Goal: Information Seeking & Learning: Learn about a topic

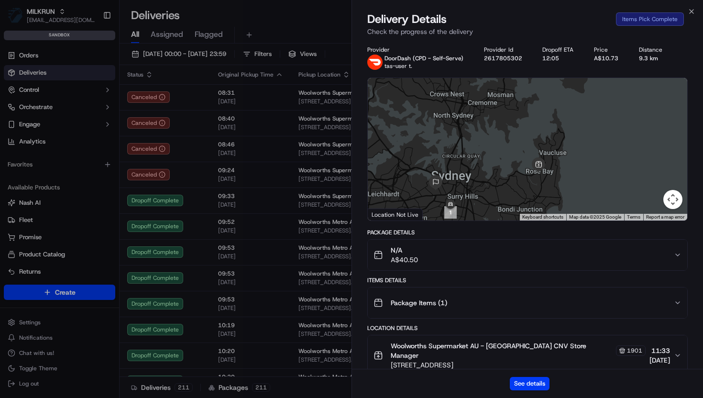
scroll to position [2934, 0]
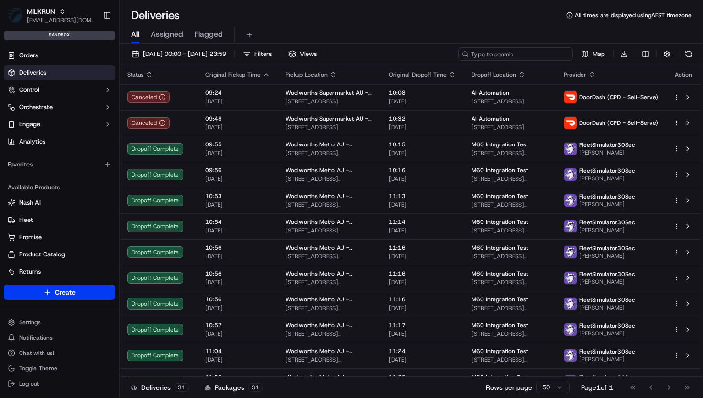
click at [512, 54] on input at bounding box center [515, 53] width 115 height 13
paste input "'job_f3NFDVwxPH5vPa6L2TTLdu'"
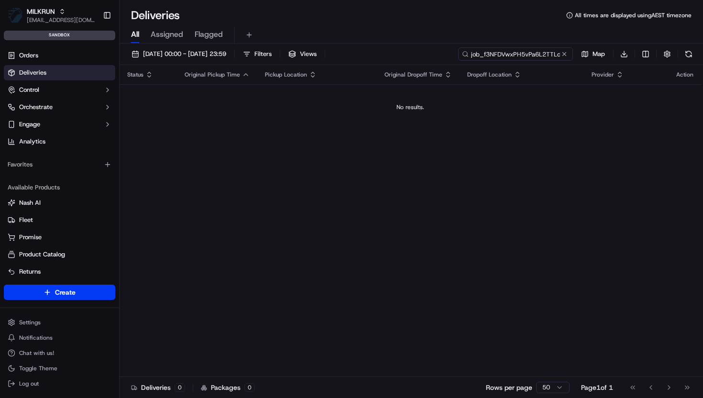
type input "job_f3NFDVwxPH5vPa6L2TTLdu"
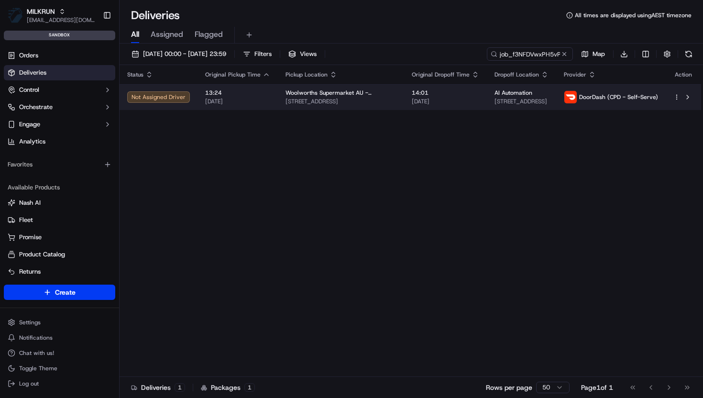
click at [386, 100] on td "Woolworths Supermarket AU - Rose Bay CNV 751-755 New South Head Road, Rose Bay,…" at bounding box center [341, 97] width 126 height 26
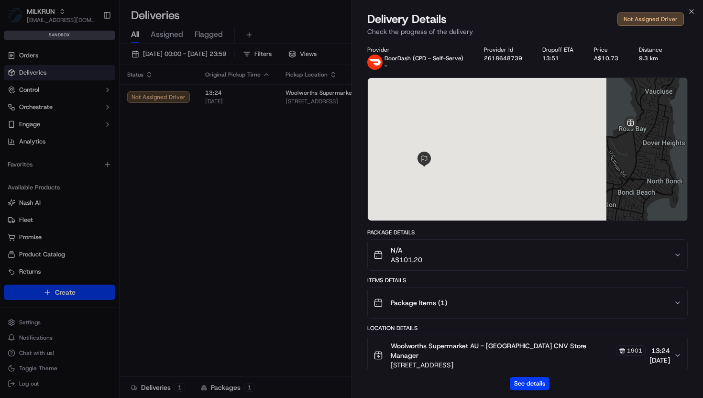
scroll to position [109, 0]
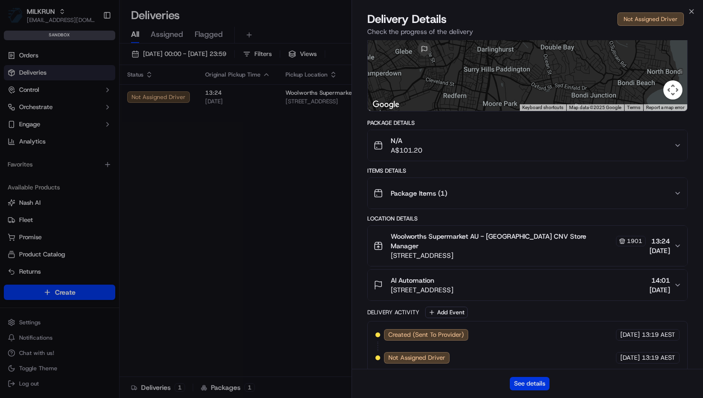
click at [527, 385] on button "See details" at bounding box center [530, 383] width 40 height 13
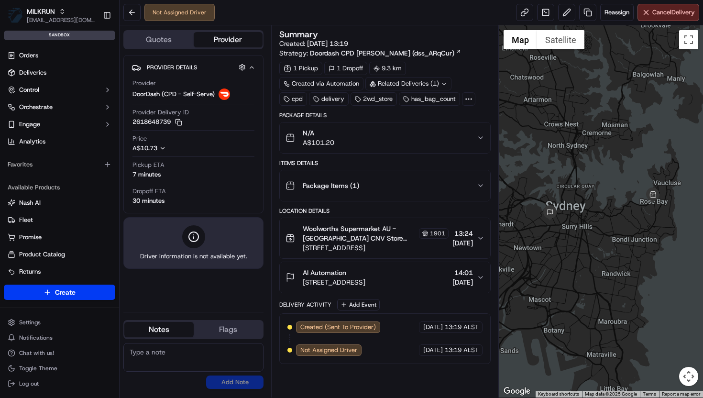
click at [444, 143] on div "N/A A$101.20" at bounding box center [380, 137] width 191 height 19
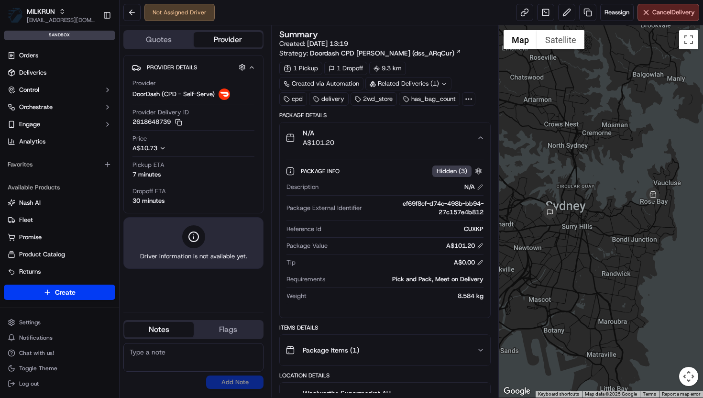
click at [444, 143] on div "N/A A$101.20" at bounding box center [380, 137] width 191 height 19
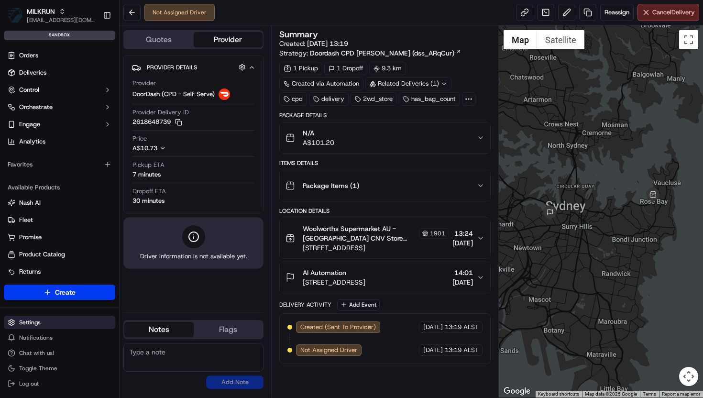
click at [37, 322] on html "MILKRUN vramasamy3@woolworths.com.au Toggle Sidebar sandbox Orders Deliveries C…" at bounding box center [351, 199] width 703 height 398
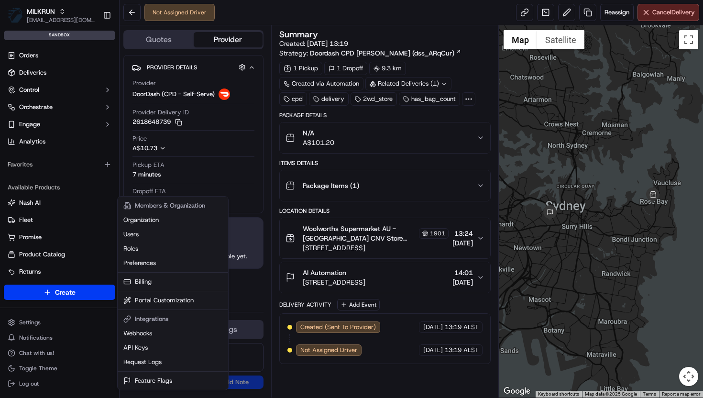
click at [25, 322] on html "MILKRUN vramasamy3@woolworths.com.au Toggle Sidebar sandbox Orders Deliveries C…" at bounding box center [351, 199] width 703 height 398
click at [26, 323] on html "MILKRUN vramasamy3@woolworths.com.au Toggle Sidebar sandbox Orders Deliveries C…" at bounding box center [351, 199] width 703 height 398
click at [144, 367] on link "Request Logs" at bounding box center [173, 362] width 107 height 14
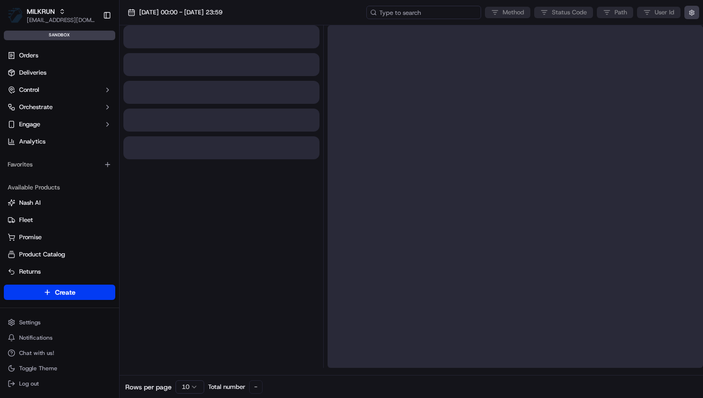
click at [454, 11] on input at bounding box center [423, 12] width 115 height 13
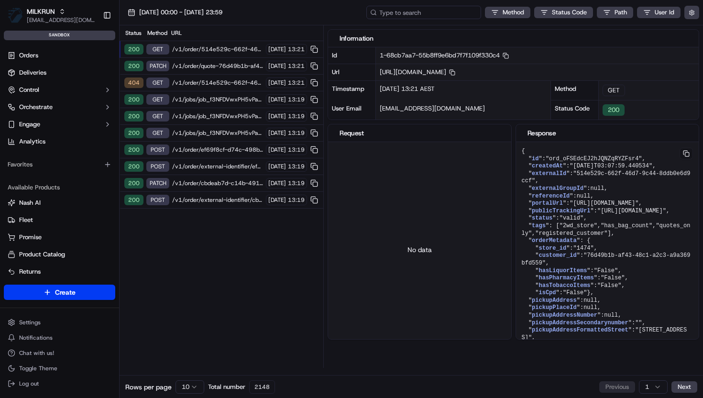
paste input "'job_f3NFDVwxPH5vPa6L2TTLdu'"
type input "'job_f3NFDVwxPH5vPa6L2TTLdu'"
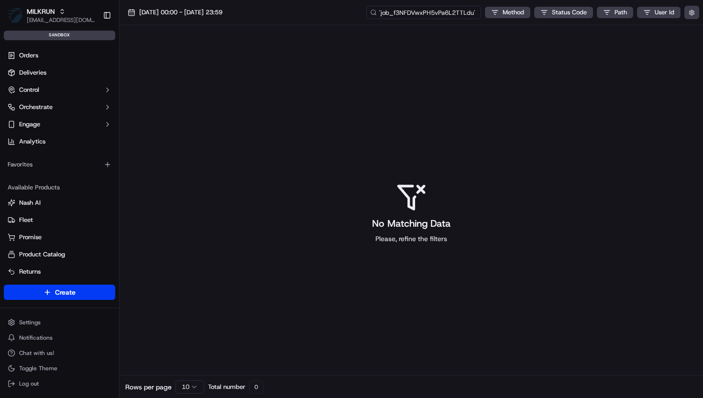
click at [423, 17] on input "'job_f3NFDVwxPH5vPa6L2TTLdu'" at bounding box center [423, 12] width 115 height 13
type input "'job_f3NFDVwxPH5vPa6L2TTLdu"
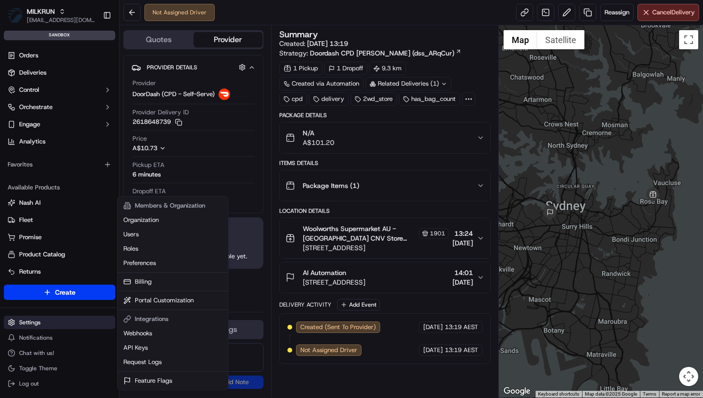
click at [56, 321] on html "MILKRUN vramasamy3@woolworths.com.au Toggle Sidebar sandbox Orders Deliveries C…" at bounding box center [351, 199] width 703 height 398
click at [137, 362] on link "Request Logs" at bounding box center [173, 362] width 107 height 14
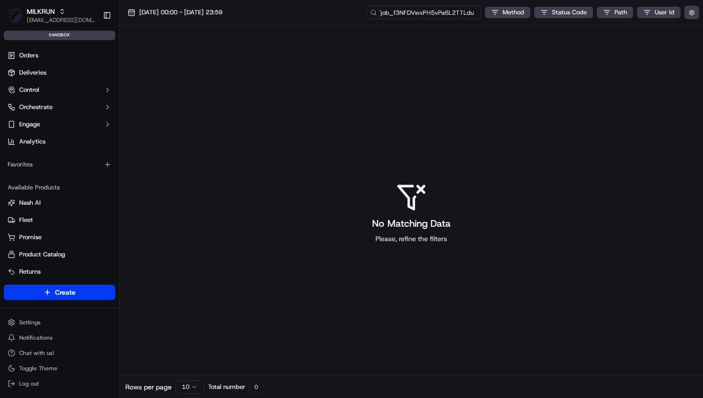
click at [422, 11] on input "'job_f3NFDVwxPH5vPa6L2TTLdu" at bounding box center [423, 12] width 115 height 13
type input "job_f3NFDVwxPH5vPa6L2TTLdu"
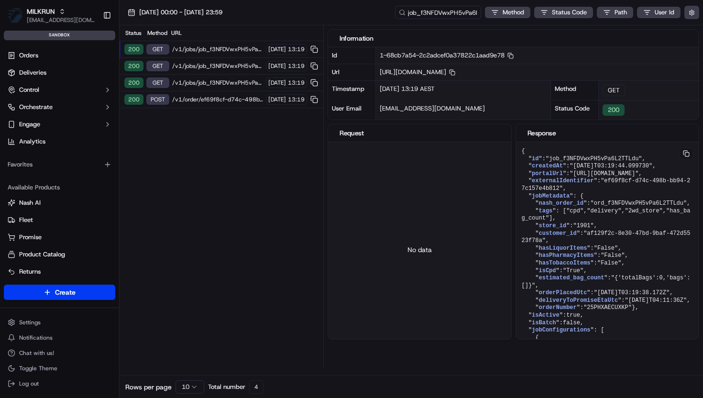
click at [221, 98] on span "/v1/order/ef69f8cf-d74c-498b-bb94-27c157e4b812/autodispatch" at bounding box center [217, 100] width 91 height 8
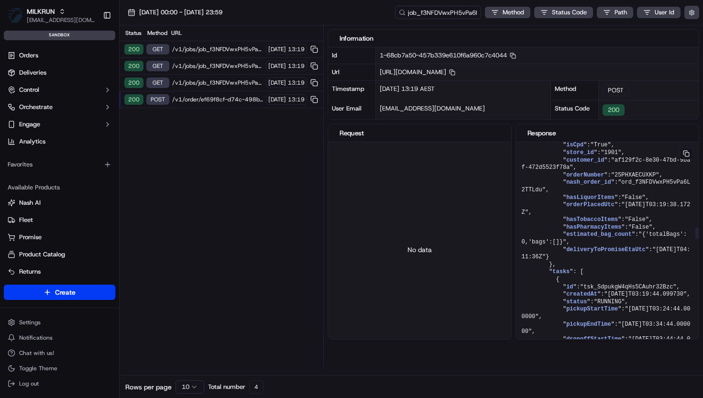
scroll to position [1503, 0]
click at [609, 83] on span "preference" at bounding box center [611, 79] width 34 height 7
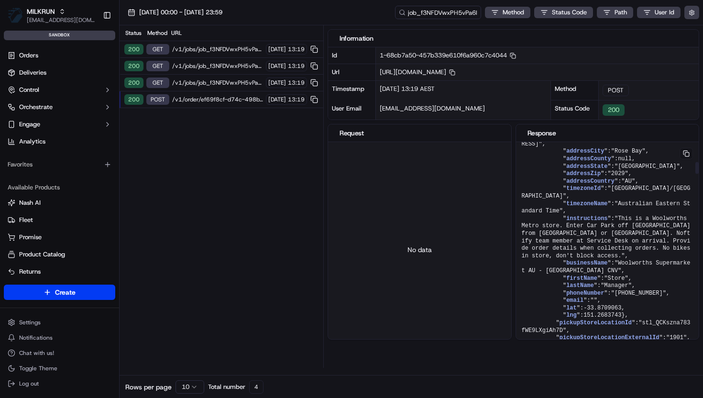
scroll to position [0, 0]
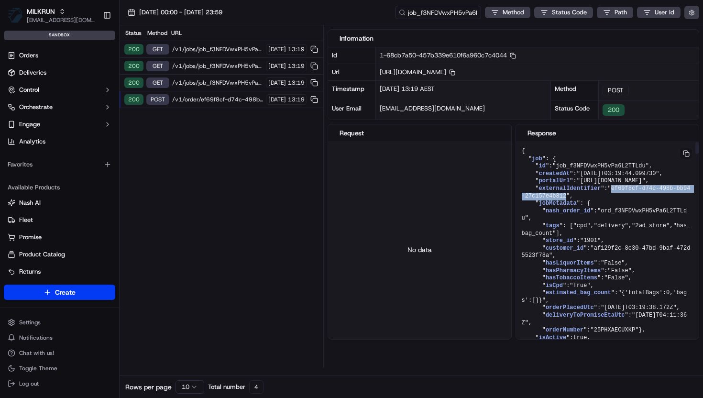
drag, startPoint x: 614, startPoint y: 206, endPoint x: 570, endPoint y: 212, distance: 44.9
click at [570, 199] on span ""ef69f8cf-d74c-498b-bb94-27c157e4b812"" at bounding box center [606, 192] width 169 height 14
copy span "ef69f8cf-d74c-498b-bb94-27c157e4b812"
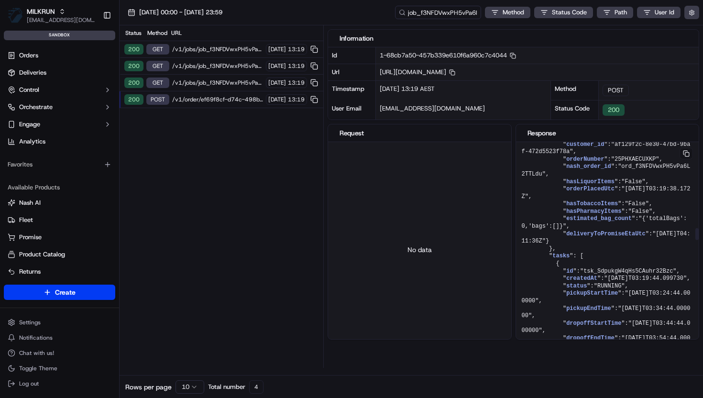
scroll to position [1518, 0]
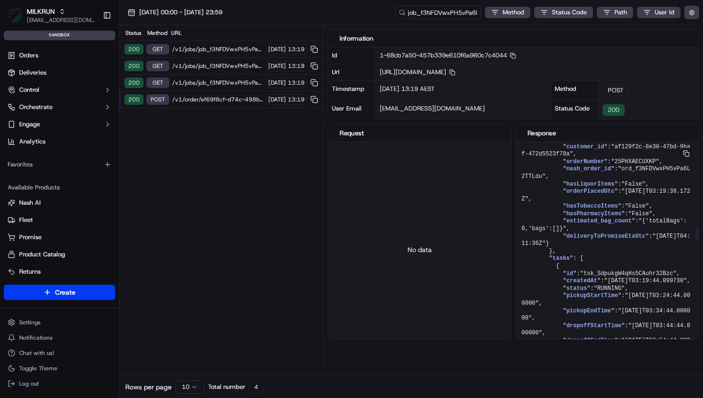
drag, startPoint x: 590, startPoint y: 254, endPoint x: 665, endPoint y: 254, distance: 75.1
click at [665, 254] on pre "{ " job ": { " id ": "job_f3NFDVwxPH5vPa6L2TTLdu" , " createdAt ": "2025-09-18T…" at bounding box center [607, 329] width 183 height 3411
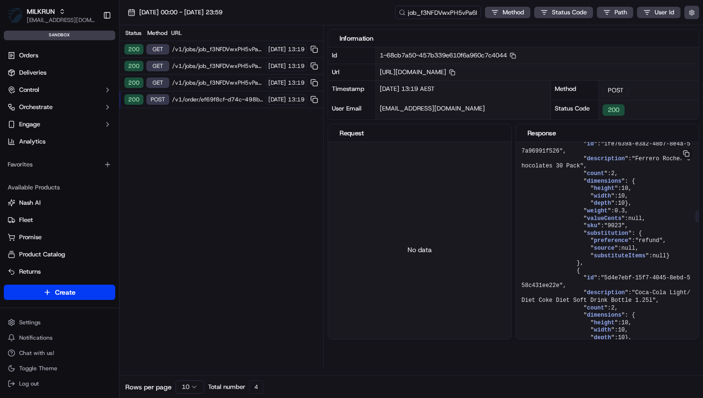
scroll to position [1206, 0]
drag, startPoint x: 626, startPoint y: 190, endPoint x: 662, endPoint y: 189, distance: 36.3
drag, startPoint x: 643, startPoint y: 185, endPoint x: 671, endPoint y: 192, distance: 28.1
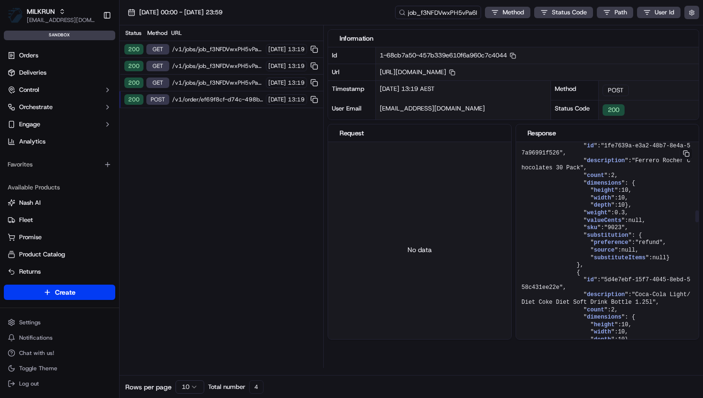
click at [632, 44] on span ""merchant"" at bounding box center [638, 41] width 34 height 7
drag, startPoint x: 640, startPoint y: 185, endPoint x: 664, endPoint y: 192, distance: 25.9
click at [651, 44] on span ""merchant"" at bounding box center [638, 41] width 34 height 7
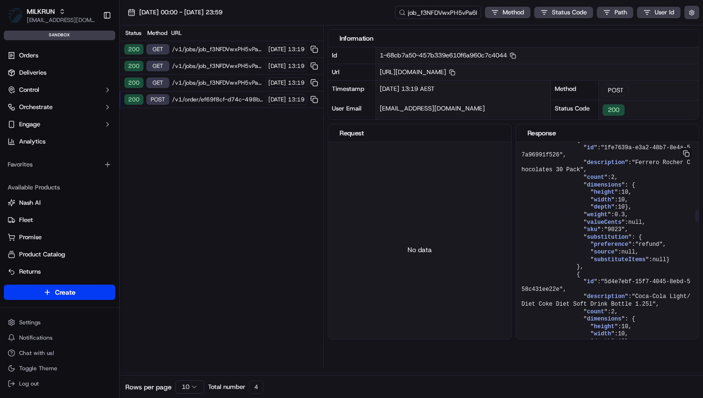
scroll to position [1207, 0]
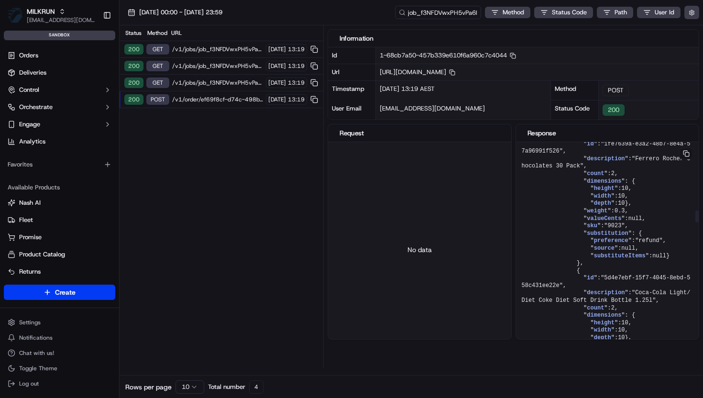
click at [616, 35] on span "preference" at bounding box center [611, 32] width 34 height 7
drag, startPoint x: 591, startPoint y: 180, endPoint x: 640, endPoint y: 180, distance: 49.2
click at [653, 35] on span ""substitute"" at bounding box center [655, 32] width 41 height 7
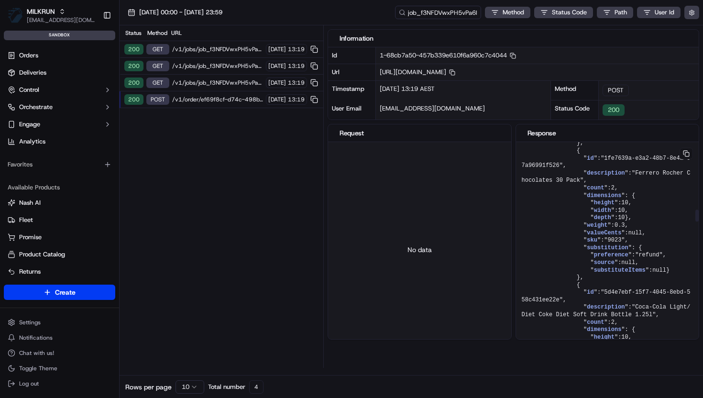
scroll to position [1191, 0]
drag, startPoint x: 596, startPoint y: 206, endPoint x: 654, endPoint y: 298, distance: 109.6
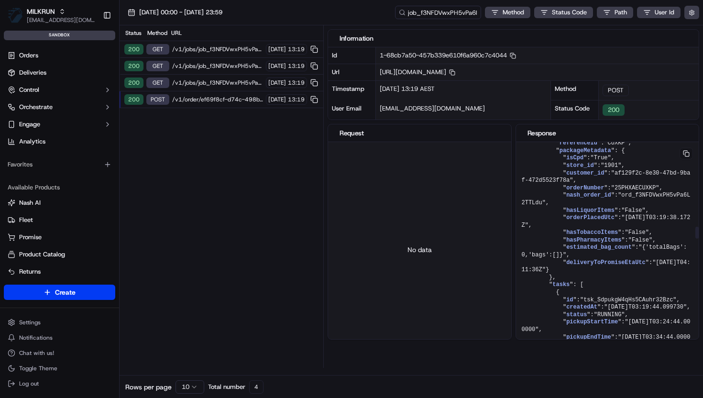
scroll to position [1492, 0]
drag, startPoint x: 639, startPoint y: 281, endPoint x: 673, endPoint y: 280, distance: 34.0
click at [673, 281] on pre "{ " job ": { " id ": "job_f3NFDVwxPH5vPa6L2TTLdu" , " createdAt ": "2025-09-18T…" at bounding box center [607, 355] width 183 height 3411
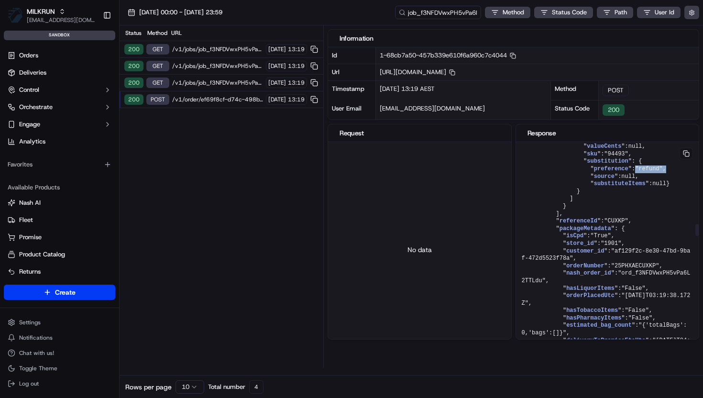
scroll to position [1412, 0]
drag, startPoint x: 635, startPoint y: 206, endPoint x: 676, endPoint y: 206, distance: 40.6
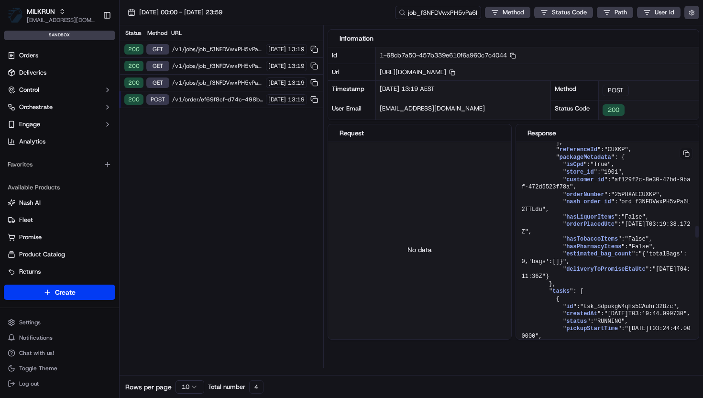
scroll to position [1491, 0]
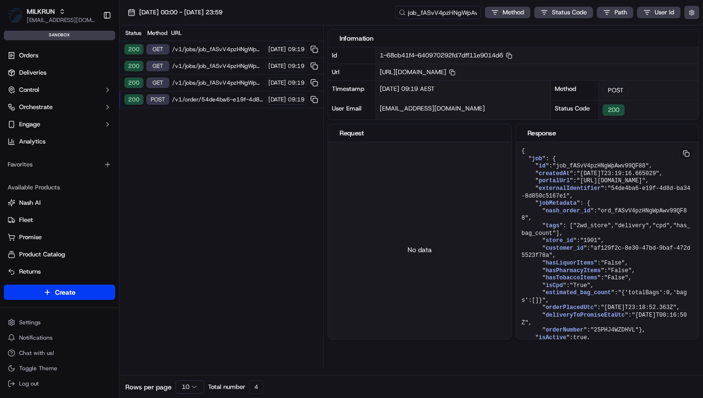
click at [448, 10] on input "job_fASvV4pzHNgWpAwv99QF88" at bounding box center [438, 12] width 86 height 13
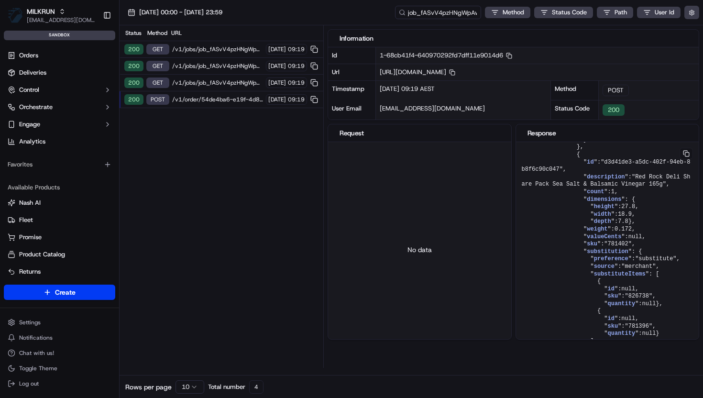
click at [448, 10] on input "job_fASvV4pzHNgWpAwv99QF88" at bounding box center [438, 12] width 86 height 13
type input "job_WqPUAuBVK2tw3LmZHfHLnx"
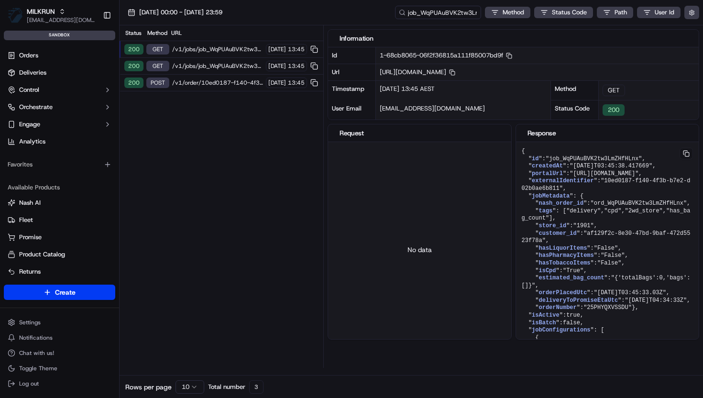
click at [199, 82] on span "/v1/order/10ed0187-f140-4f3b-b7e2-d02b0ae6b811/autodispatch" at bounding box center [217, 83] width 91 height 8
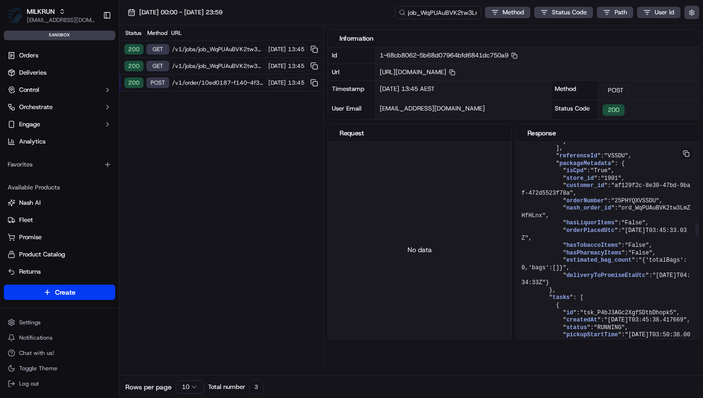
scroll to position [1392, 0]
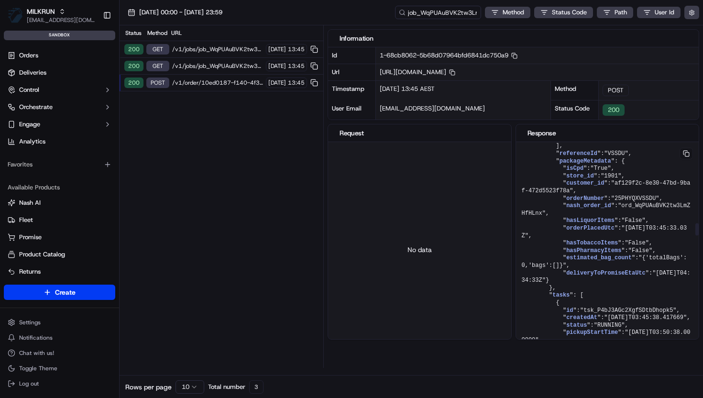
drag, startPoint x: 592, startPoint y: 230, endPoint x: 675, endPoint y: 236, distance: 83.4
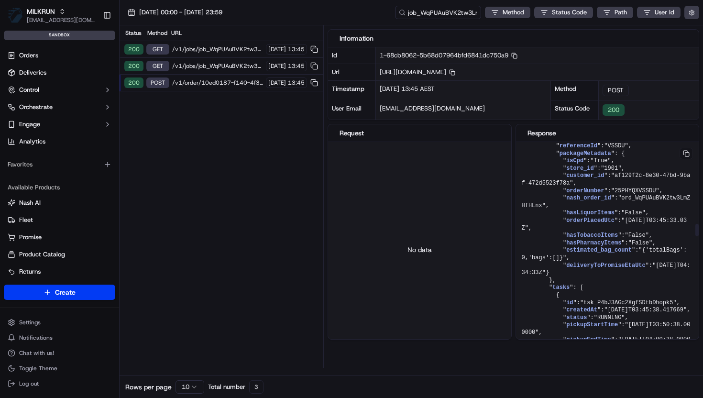
scroll to position [1403, 0]
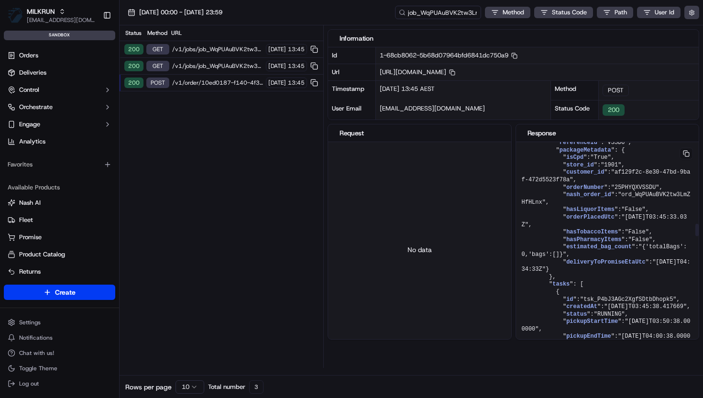
drag, startPoint x: 657, startPoint y: 261, endPoint x: 587, endPoint y: 216, distance: 83.0
click at [587, 216] on pre "{ " job ": { " id ": "job_WqPUAuBVK2tw3LmZHfHLnx" , " createdAt ": "2025-09-18T…" at bounding box center [607, 399] width 183 height 3321
click at [651, 277] on pre "{ " job ": { " id ": "job_WqPUAuBVK2tw3LmZHfHLnx" , " createdAt ": "2025-09-18T…" at bounding box center [607, 399] width 183 height 3321
drag, startPoint x: 593, startPoint y: 218, endPoint x: 683, endPoint y: 218, distance: 89.9
click at [683, 218] on pre "{ " job ": { " id ": "job_WqPUAuBVK2tw3LmZHfHLnx" , " createdAt ": "2025-09-18T…" at bounding box center [607, 399] width 183 height 3321
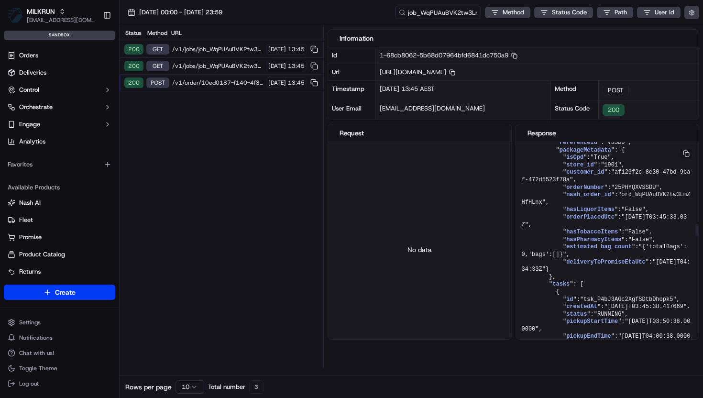
click at [633, 86] on span ""826738"" at bounding box center [639, 82] width 28 height 7
drag, startPoint x: 590, startPoint y: 217, endPoint x: 623, endPoint y: 283, distance: 74.0
click at [623, 283] on pre "{ " job ": { " id ": "job_WqPUAuBVK2tw3LmZHfHLnx" , " createdAt ": "2025-09-18T…" at bounding box center [607, 399] width 183 height 3321
click at [610, 284] on pre "{ " job ": { " id ": "job_WqPUAuBVK2tw3LmZHfHLnx" , " createdAt ": "2025-09-18T…" at bounding box center [607, 399] width 183 height 3321
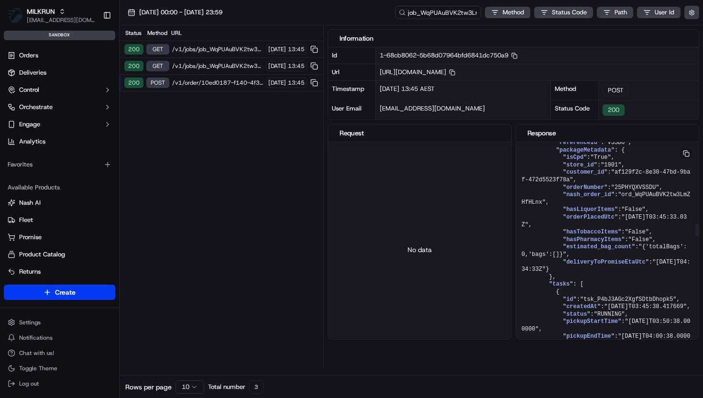
drag, startPoint x: 597, startPoint y: 288, endPoint x: 527, endPoint y: 220, distance: 97.7
click at [527, 220] on pre "{ " job ": { " id ": "job_WqPUAuBVK2tw3LmZHfHLnx" , " createdAt ": "2025-09-18T…" at bounding box center [607, 399] width 183 height 3321
click at [523, 228] on pre "{ " job ": { " id ": "job_WqPUAuBVK2tw3LmZHfHLnx" , " createdAt ": "2025-09-18T…" at bounding box center [607, 399] width 183 height 3321
drag, startPoint x: 516, startPoint y: 218, endPoint x: 634, endPoint y: 292, distance: 139.8
click at [634, 292] on pre "{ " job ": { " id ": "job_WqPUAuBVK2tw3LmZHfHLnx" , " createdAt ": "2025-09-18T…" at bounding box center [607, 399] width 183 height 3321
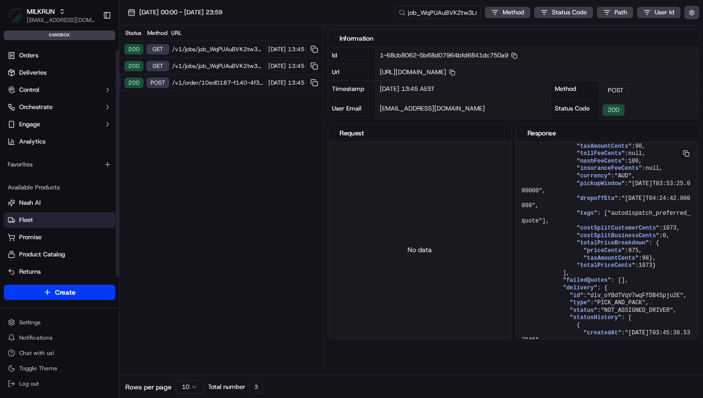
scroll to position [6, 0]
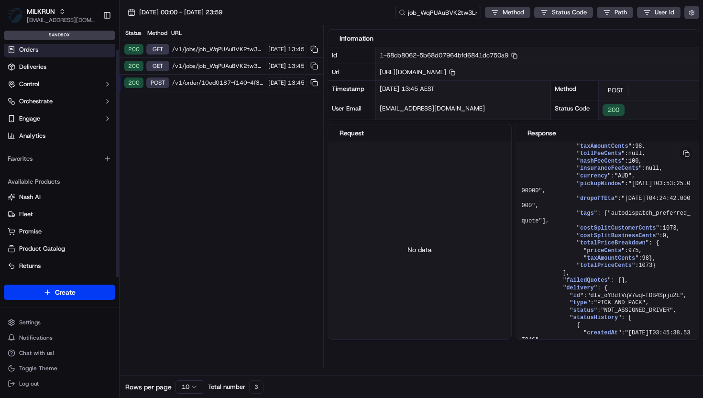
click at [34, 46] on span "Orders" at bounding box center [28, 49] width 19 height 9
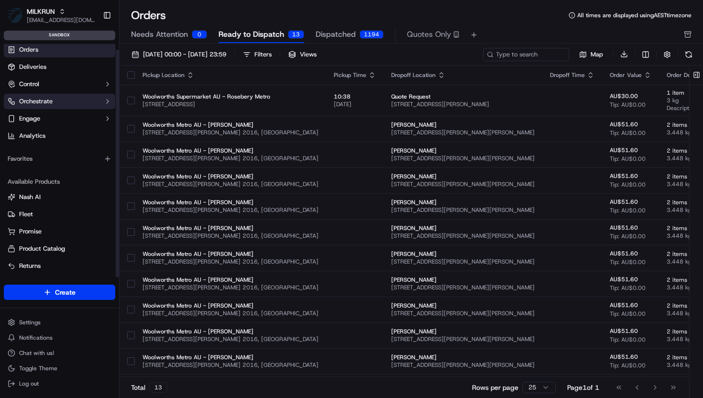
click at [74, 98] on button "Orchestrate" at bounding box center [59, 101] width 111 height 15
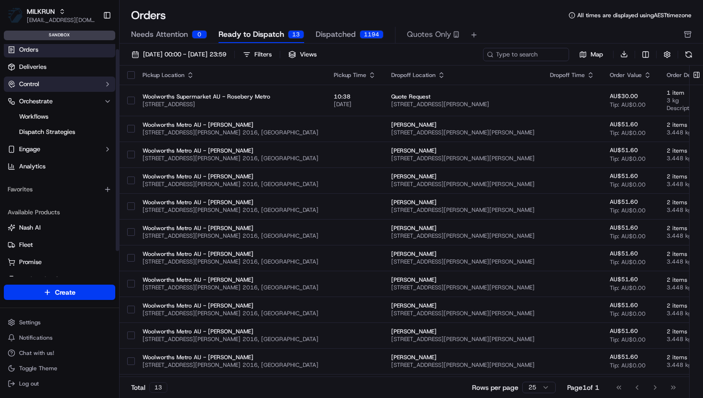
click at [68, 85] on button "Control" at bounding box center [59, 83] width 111 height 15
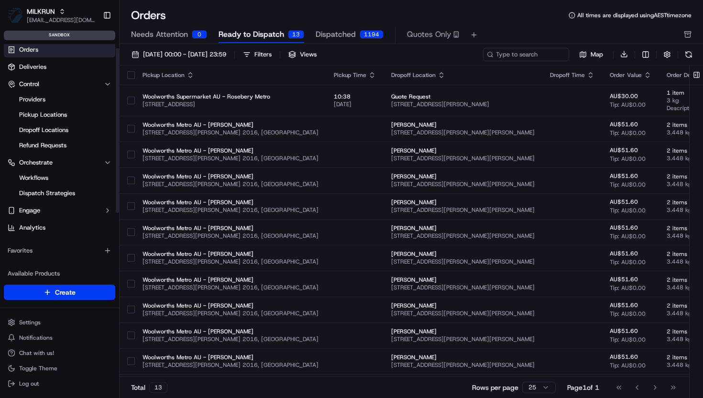
click at [56, 121] on ul "Providers Pickup Locations Dropoff Locations Refund Requests" at bounding box center [60, 122] width 98 height 61
click at [56, 114] on span "Pickup Locations" at bounding box center [43, 114] width 48 height 9
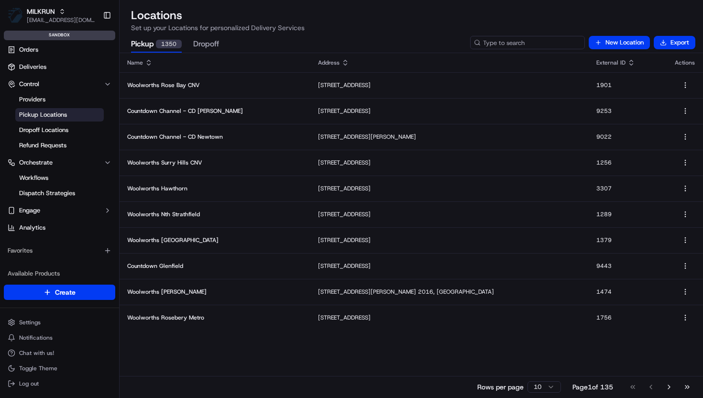
click at [530, 39] on input at bounding box center [527, 42] width 115 height 13
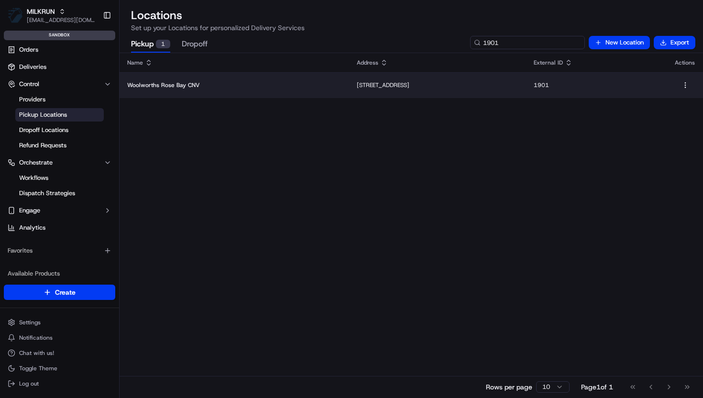
type input "1901"
click at [428, 90] on td "751-755 New South Head Road, Rose Bay, NSW 2029, AU" at bounding box center [437, 85] width 177 height 26
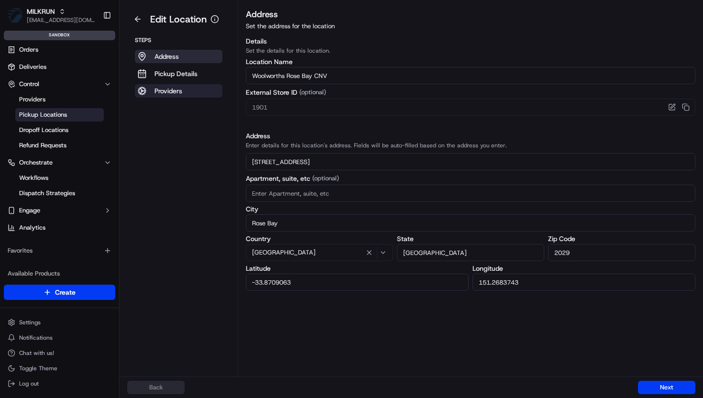
click at [168, 93] on p "Providers" at bounding box center [168, 91] width 28 height 10
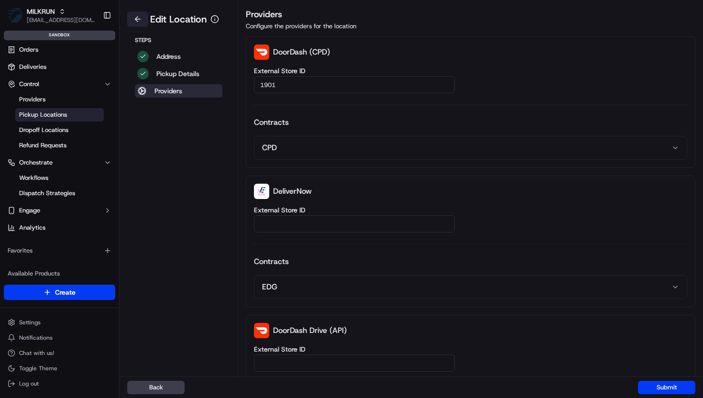
click at [132, 23] on button at bounding box center [137, 18] width 21 height 15
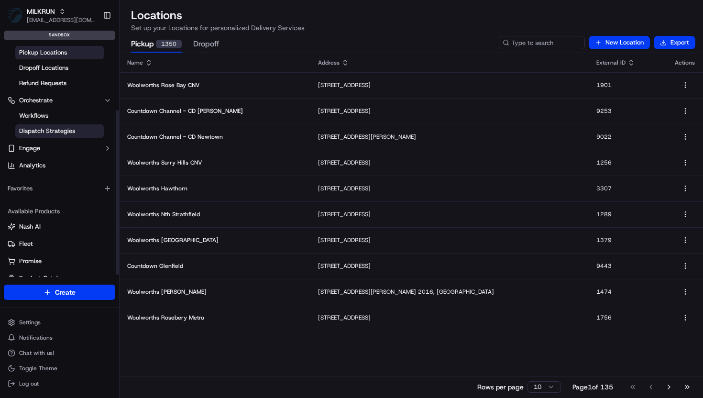
scroll to position [98, 0]
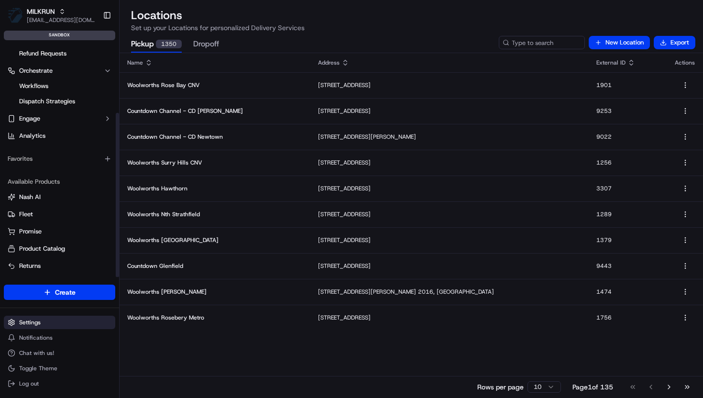
click at [22, 320] on html "MILKRUN vramasamy3@woolworths.com.au Toggle Sidebar sandbox Orders Deliveries C…" at bounding box center [351, 199] width 703 height 398
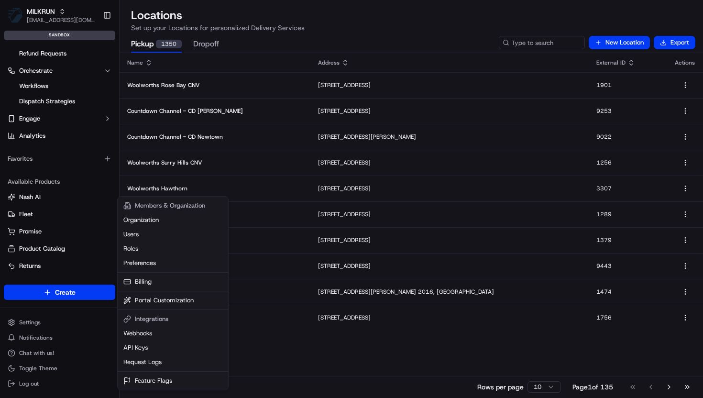
click at [17, 326] on html "MILKRUN vramasamy3@woolworths.com.au Toggle Sidebar sandbox Orders Deliveries C…" at bounding box center [351, 199] width 703 height 398
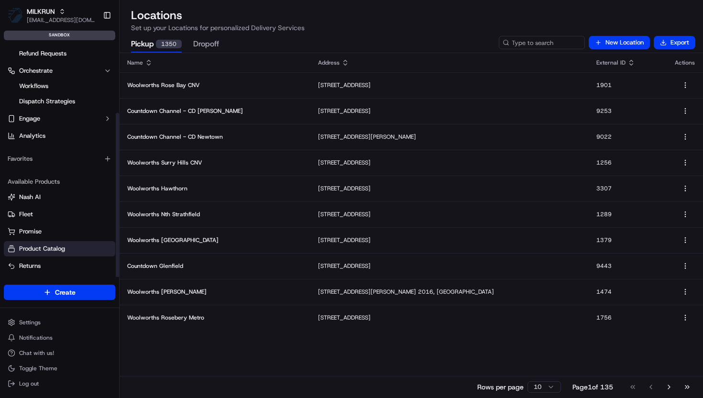
click at [45, 249] on span "Product Catalog" at bounding box center [42, 248] width 46 height 9
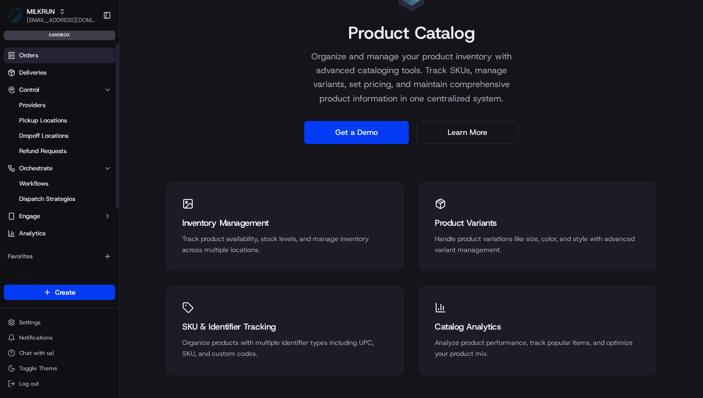
click at [34, 51] on span "Orders" at bounding box center [28, 55] width 19 height 9
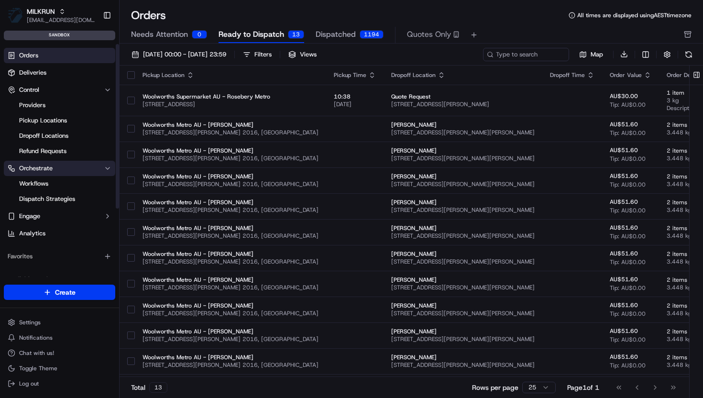
scroll to position [98, 0]
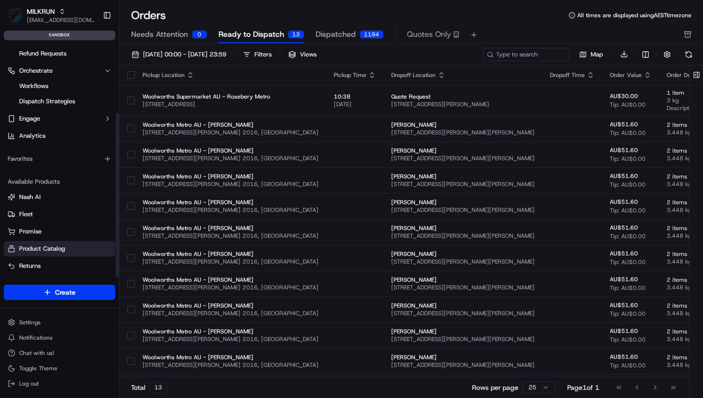
click at [33, 246] on span "Product Catalog" at bounding box center [42, 248] width 46 height 9
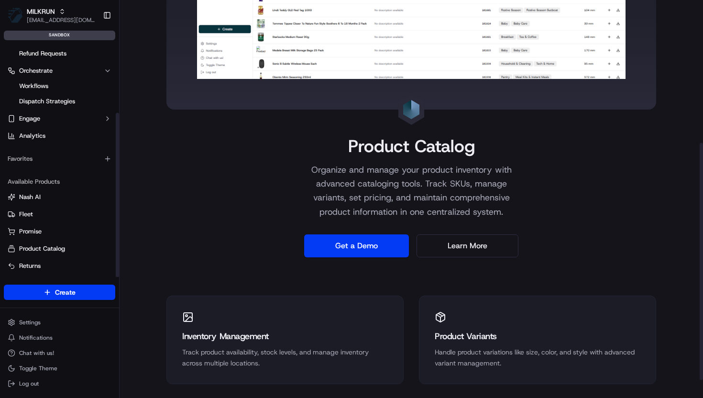
scroll to position [270, 0]
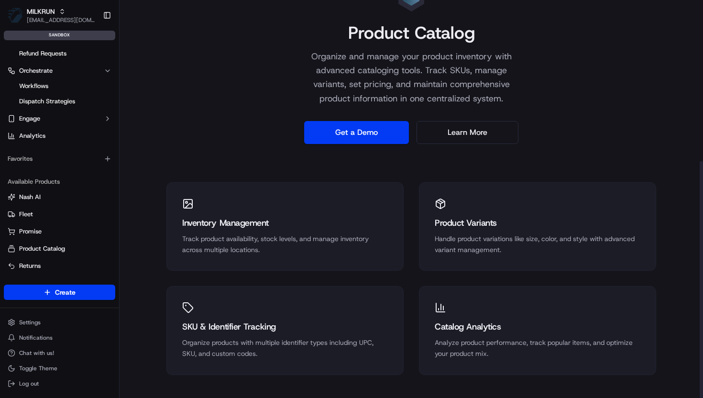
click at [459, 223] on div "Product Variants" at bounding box center [538, 222] width 206 height 13
click at [439, 206] on icon at bounding box center [440, 203] width 11 height 11
click at [463, 135] on link "Learn More" at bounding box center [467, 132] width 102 height 23
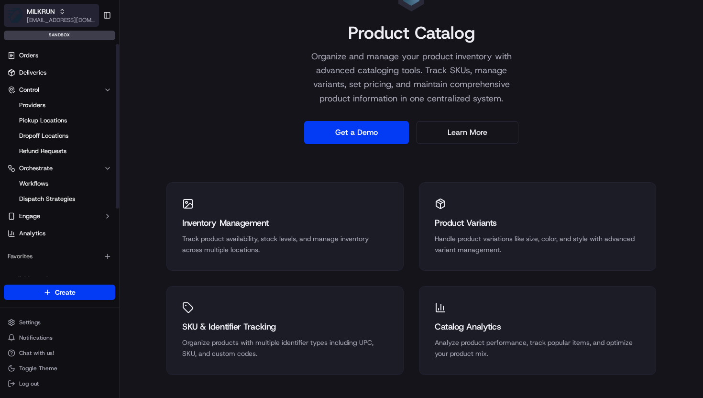
click at [58, 10] on div "MILKRUN" at bounding box center [61, 12] width 68 height 10
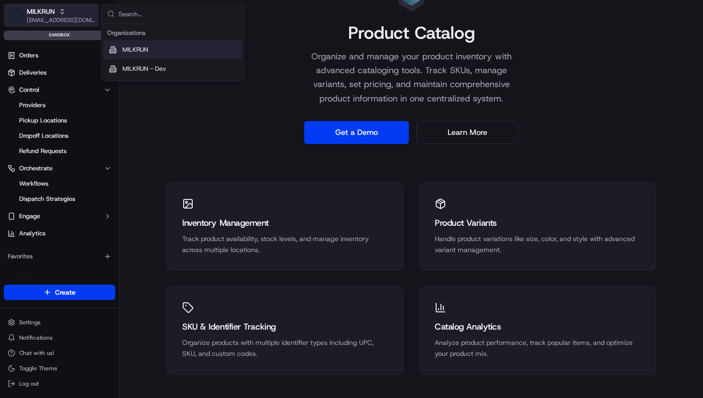
click at [63, 11] on icon "button" at bounding box center [62, 11] width 7 height 7
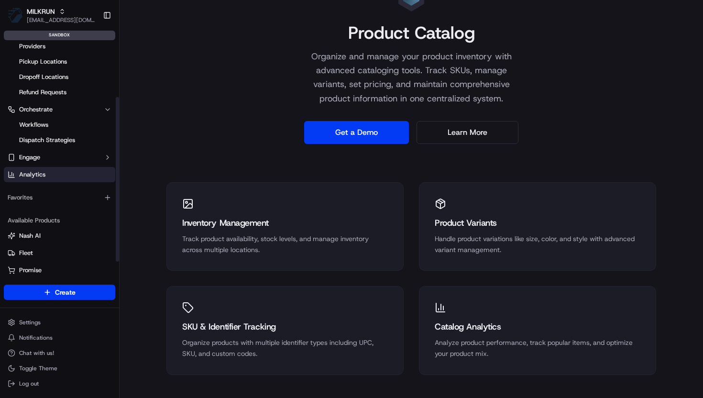
scroll to position [98, 0]
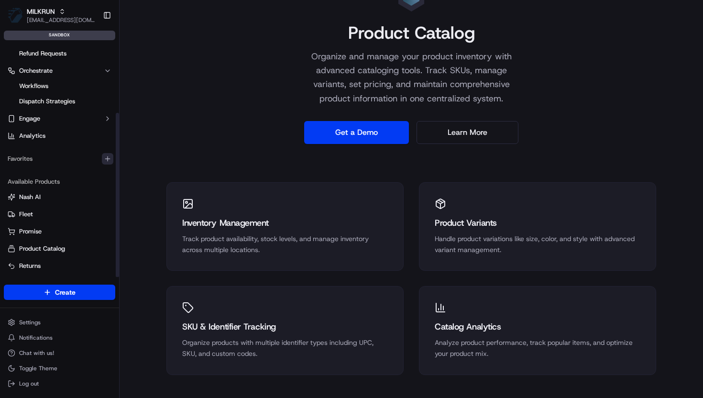
click at [109, 160] on icon "button" at bounding box center [108, 159] width 8 height 8
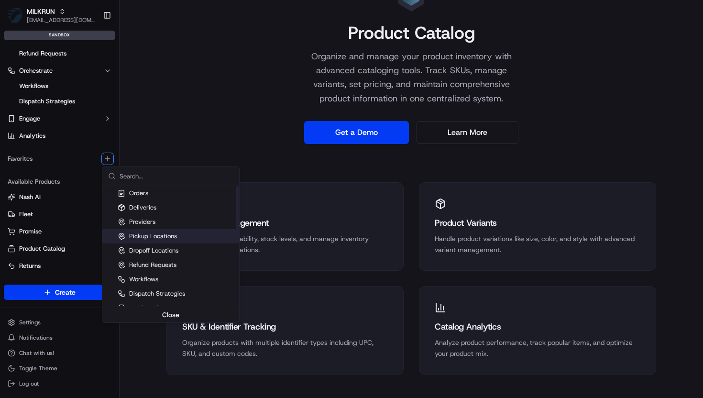
click at [156, 234] on div "Pickup Locations" at bounding box center [147, 236] width 59 height 9
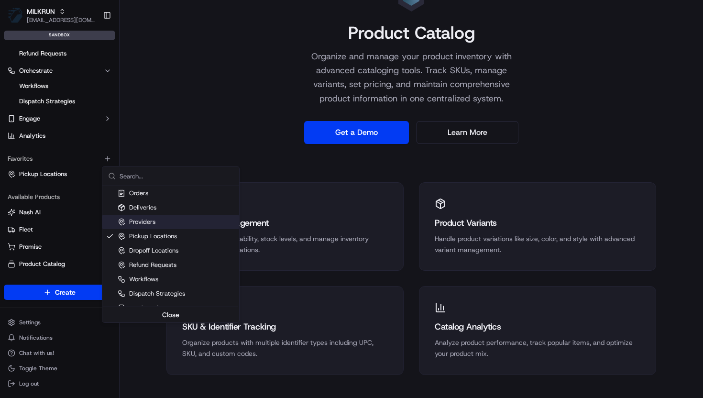
click at [171, 106] on html "MILKRUN vramasamy3@woolworths.com.au Toggle Sidebar sandbox Orders Deliveries C…" at bounding box center [351, 199] width 703 height 398
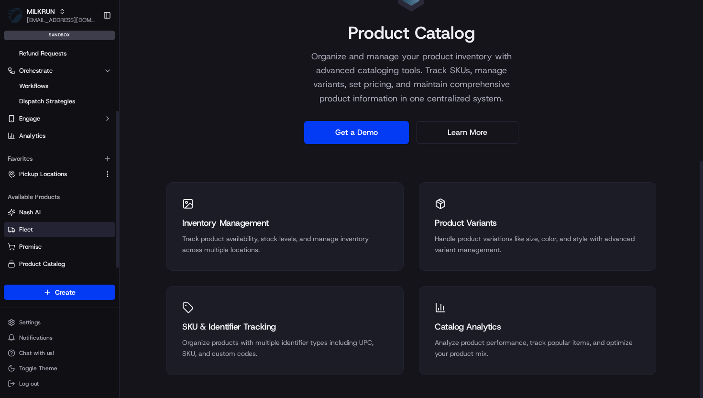
scroll to position [113, 0]
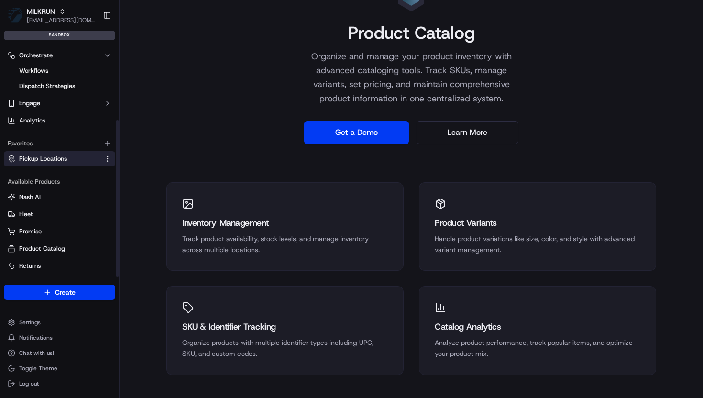
click at [52, 161] on span "Pickup Locations" at bounding box center [43, 158] width 48 height 9
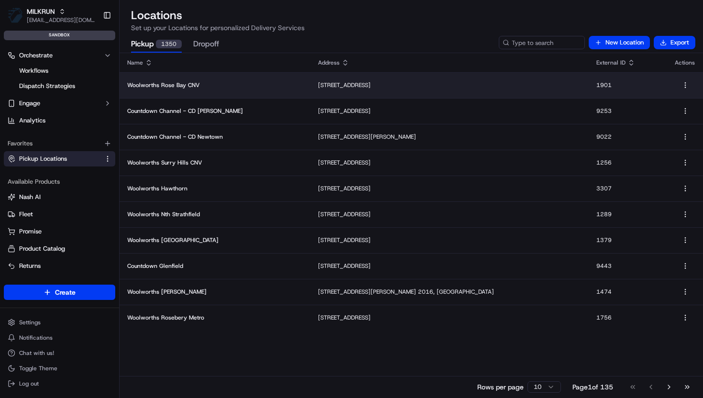
click at [422, 87] on p "751-755 New South Head Road, Rose Bay, NSW 2029, AU" at bounding box center [449, 85] width 263 height 8
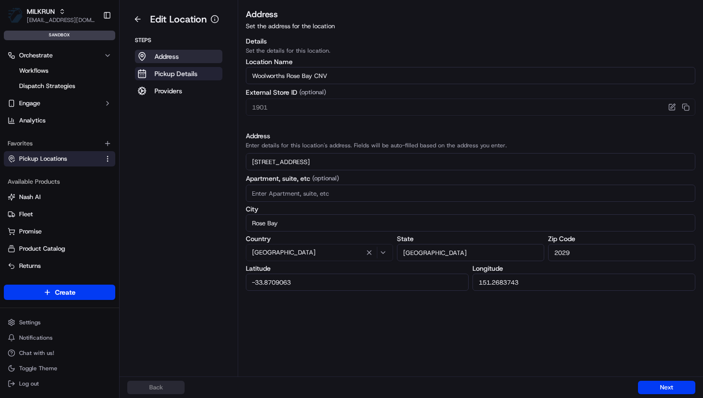
click at [163, 76] on p "Pickup Details" at bounding box center [175, 74] width 43 height 10
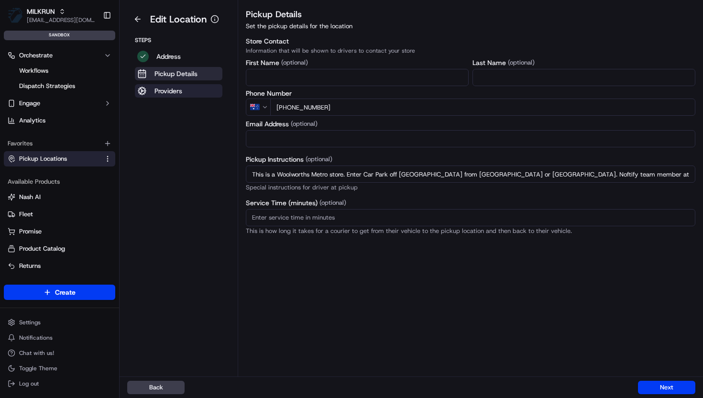
click at [166, 92] on p "Providers" at bounding box center [168, 91] width 28 height 10
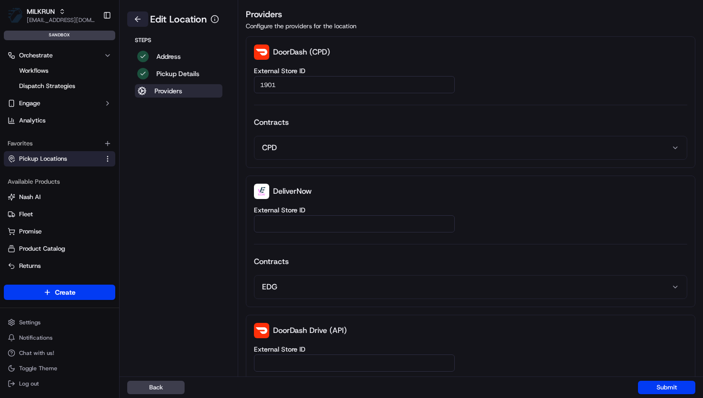
click at [138, 26] on button at bounding box center [137, 18] width 21 height 15
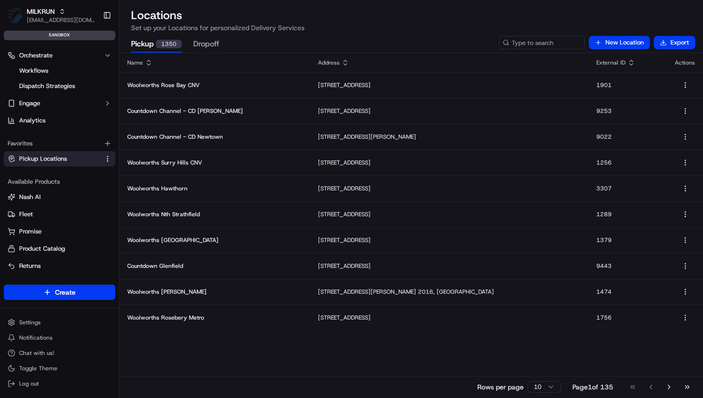
click at [530, 387] on html "MILKRUN vramasamy3@woolworths.com.au Toggle Sidebar sandbox Orders Deliveries C…" at bounding box center [351, 199] width 703 height 398
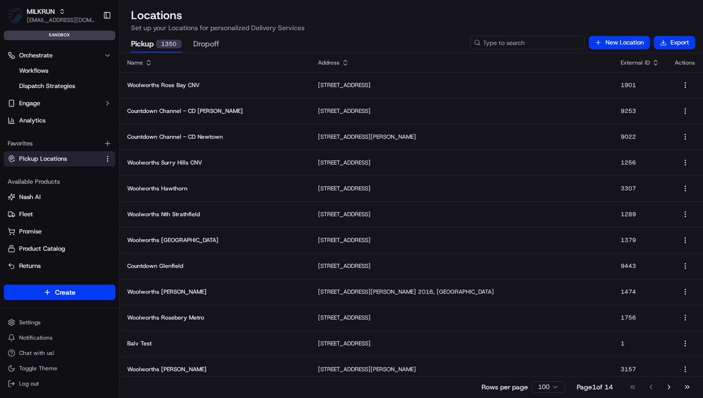
click at [526, 44] on input at bounding box center [527, 42] width 115 height 13
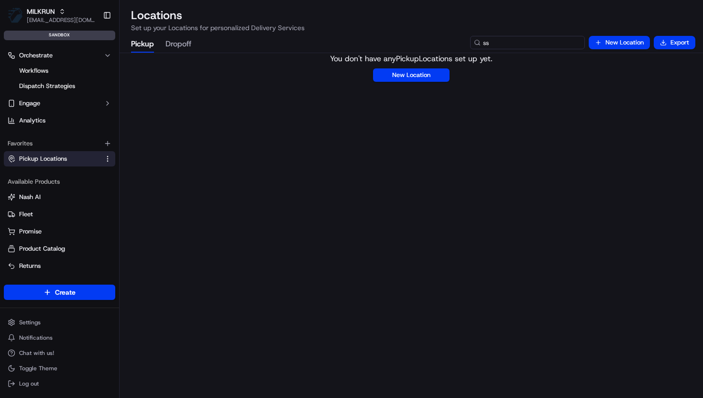
type input "s"
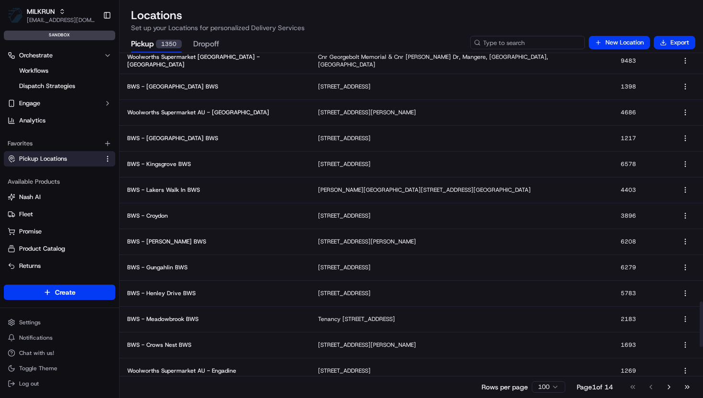
scroll to position [1913, 0]
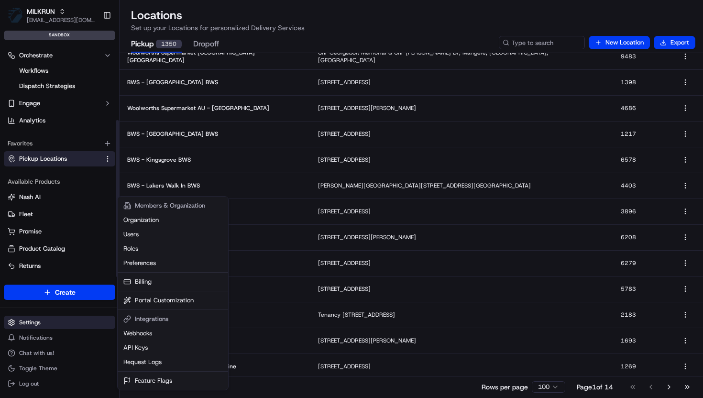
click at [23, 324] on html "MILKRUN vramasamy3@woolworths.com.au Toggle Sidebar sandbox Orders Deliveries C…" at bounding box center [351, 199] width 703 height 398
click at [1, 100] on html "MILKRUN vramasamy3@woolworths.com.au Toggle Sidebar sandbox Orders Deliveries C…" at bounding box center [351, 199] width 703 height 398
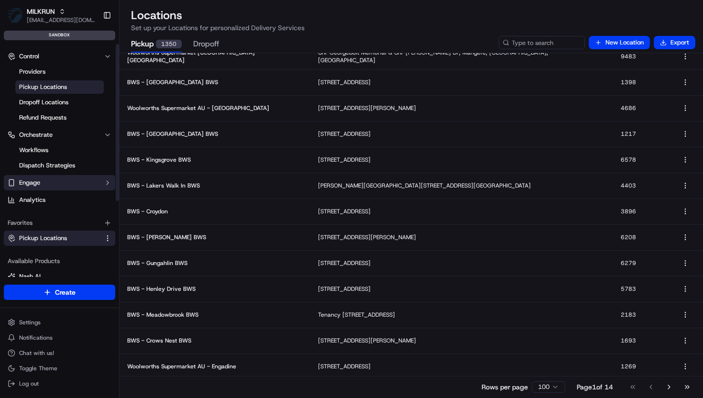
scroll to position [0, 0]
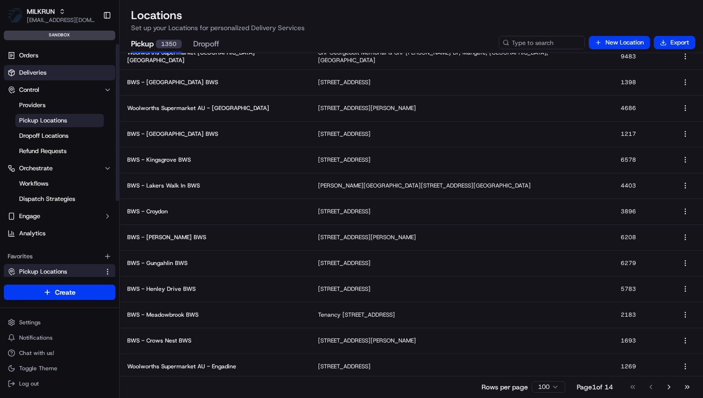
click at [31, 67] on link "Deliveries" at bounding box center [59, 72] width 111 height 15
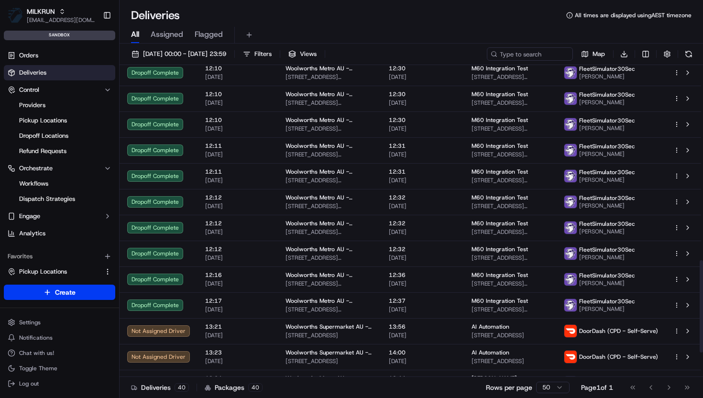
scroll to position [740, 0]
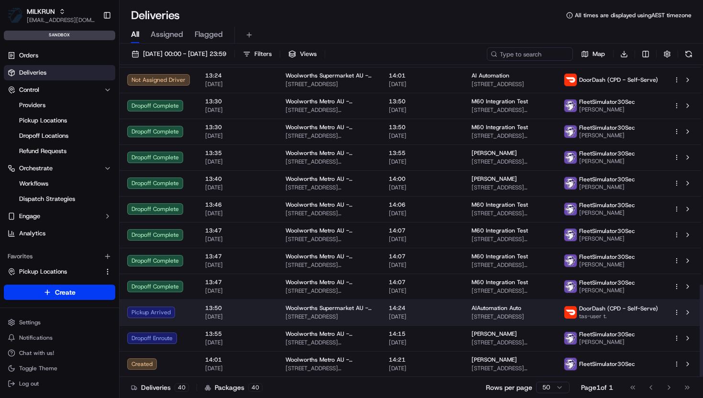
click at [214, 310] on span "13:50" at bounding box center [237, 308] width 65 height 8
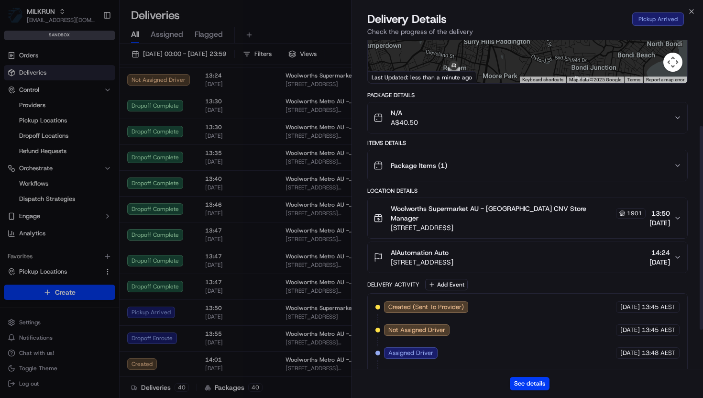
scroll to position [138, 0]
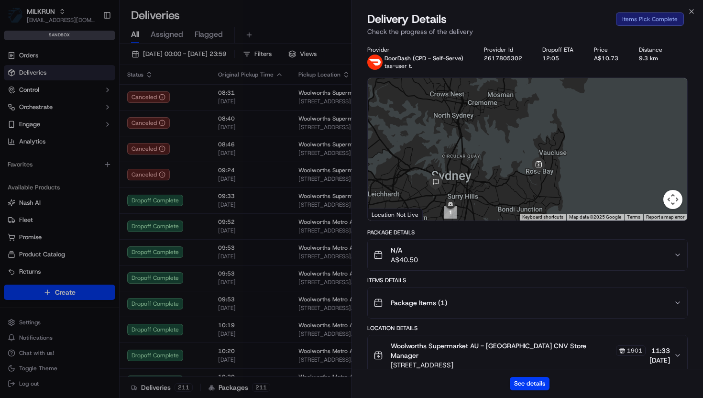
scroll to position [2934, 0]
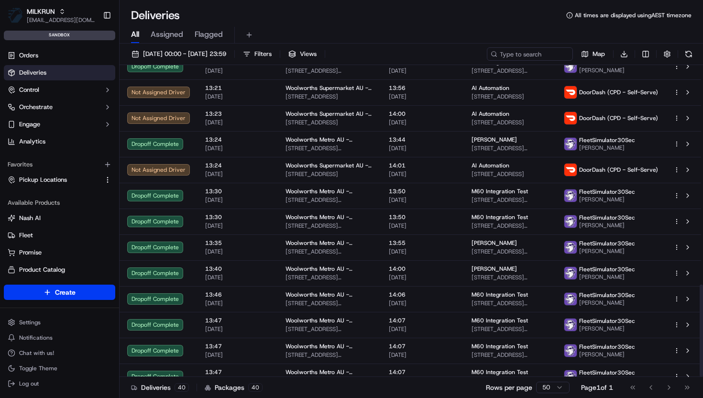
scroll to position [740, 0]
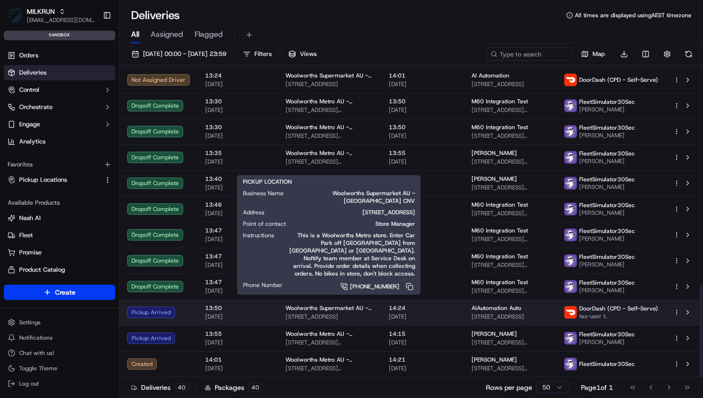
click at [314, 313] on span "751-755 New South Head Road, Rose Bay, NSW 2029, AU" at bounding box center [329, 317] width 88 height 8
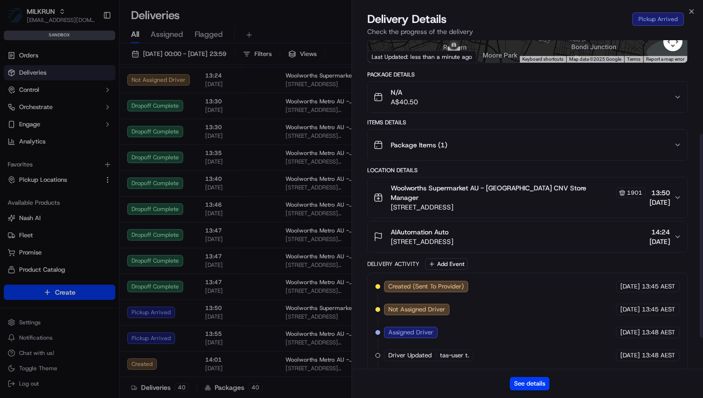
scroll to position [159, 0]
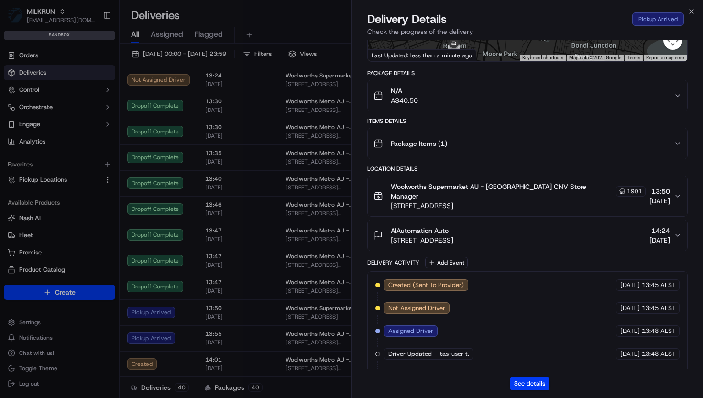
click at [485, 98] on div "N/A A$40.50" at bounding box center [523, 95] width 300 height 19
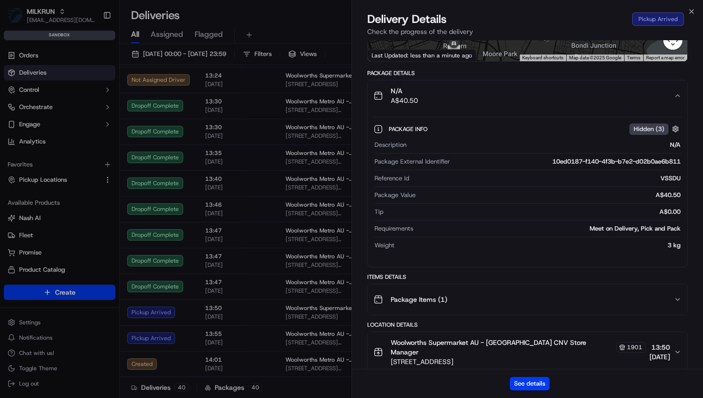
click at [485, 98] on div "N/A A$40.50" at bounding box center [523, 95] width 300 height 19
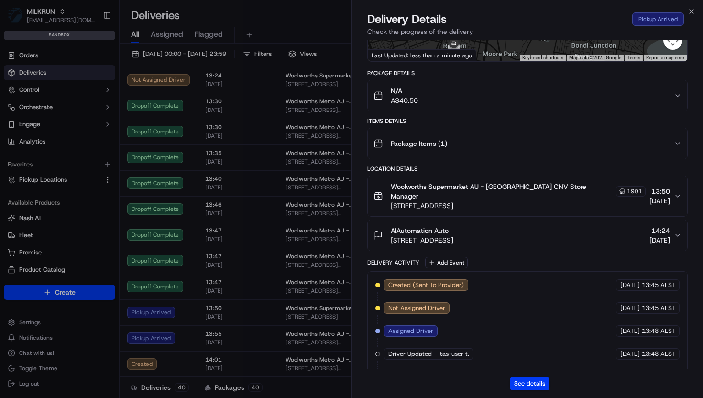
click at [474, 201] on span "751-755 New South Head Road, Rose Bay, NSW 2029, AU" at bounding box center [518, 206] width 255 height 10
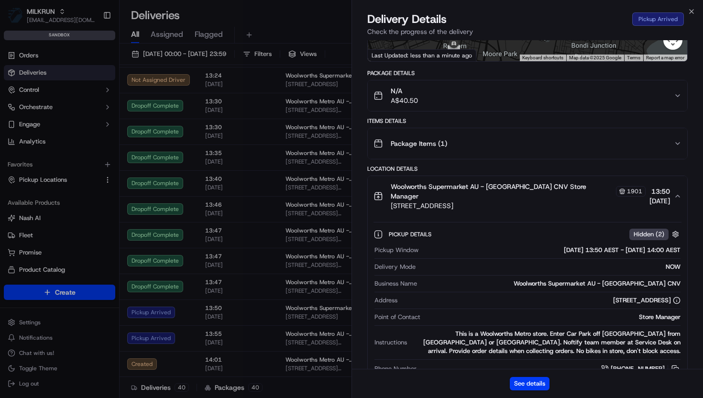
click at [473, 201] on span "[STREET_ADDRESS]" at bounding box center [518, 206] width 255 height 10
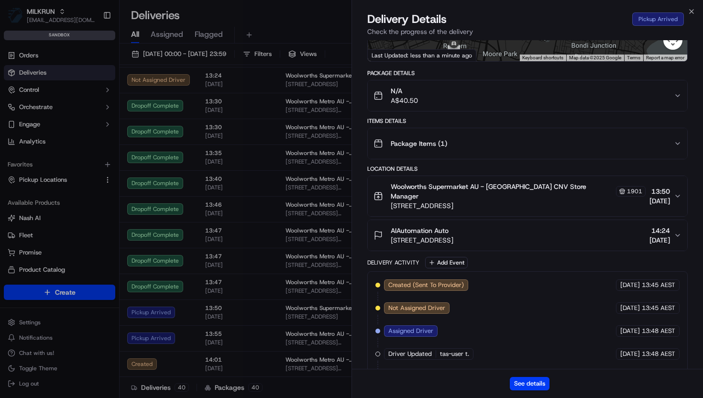
click at [453, 235] on span "1 Glebe St, Glebe, NSW 2037, AU" at bounding box center [422, 240] width 63 height 10
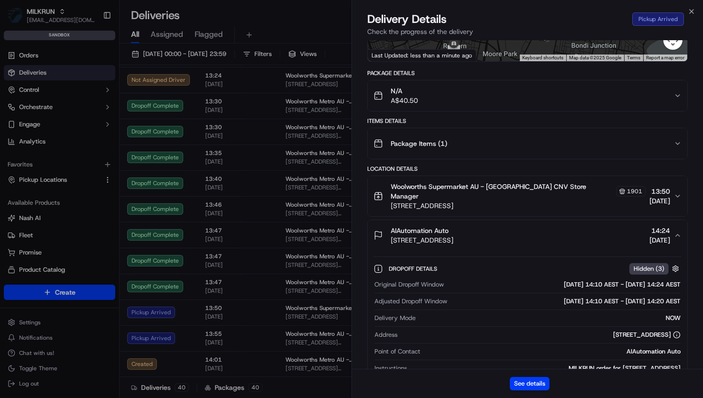
click at [453, 235] on span "1 Glebe St, Glebe, NSW 2037, AU" at bounding box center [422, 240] width 63 height 10
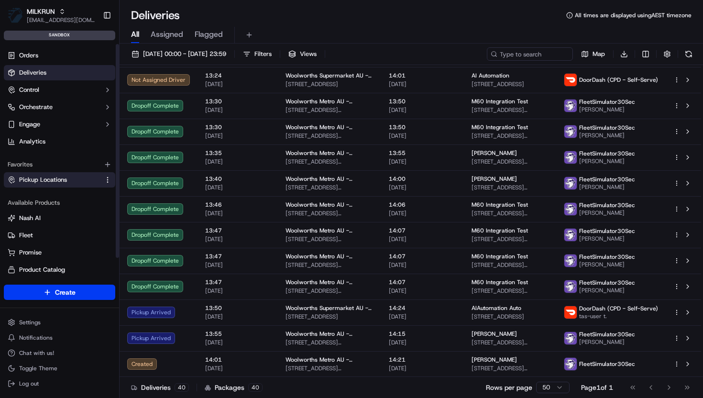
click at [50, 177] on span "Pickup Locations" at bounding box center [43, 179] width 48 height 9
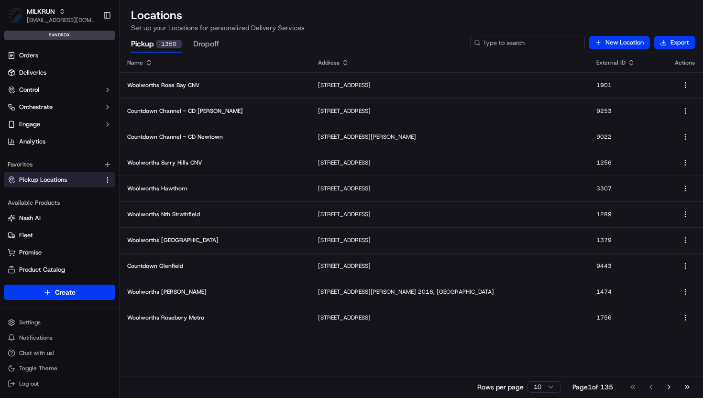
click at [543, 37] on input at bounding box center [527, 42] width 115 height 13
type input "Rose"
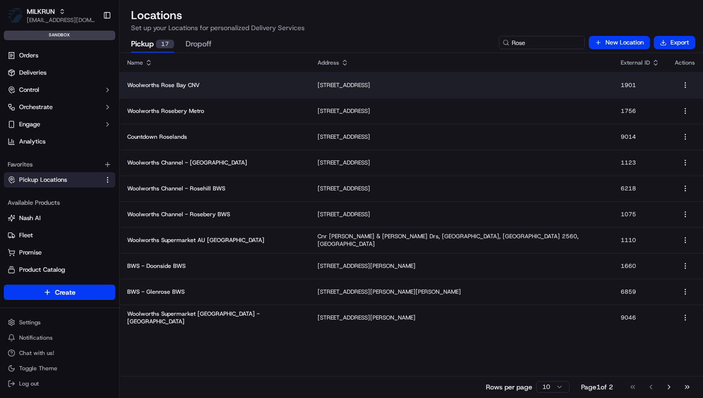
click at [410, 89] on td "[STREET_ADDRESS]" at bounding box center [461, 85] width 303 height 26
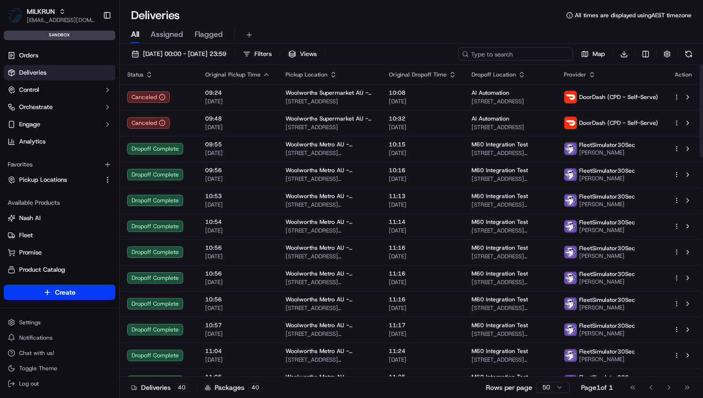
click at [531, 50] on input at bounding box center [515, 53] width 115 height 13
click at [51, 177] on span "Pickup Locations" at bounding box center [43, 179] width 48 height 9
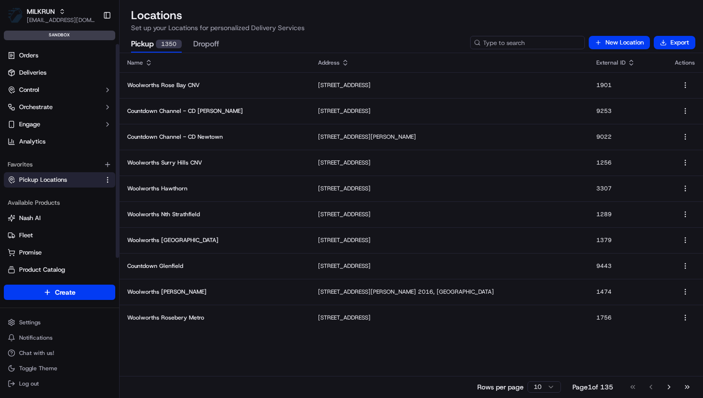
click at [524, 42] on input at bounding box center [527, 42] width 115 height 13
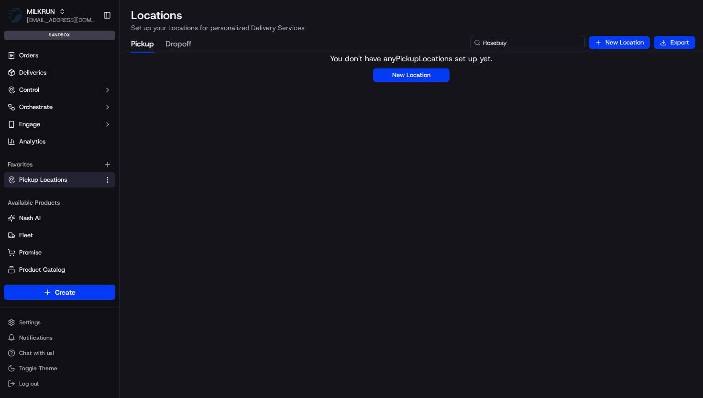
click at [497, 43] on input "Rosebay" at bounding box center [527, 42] width 115 height 13
type input "Rose bay"
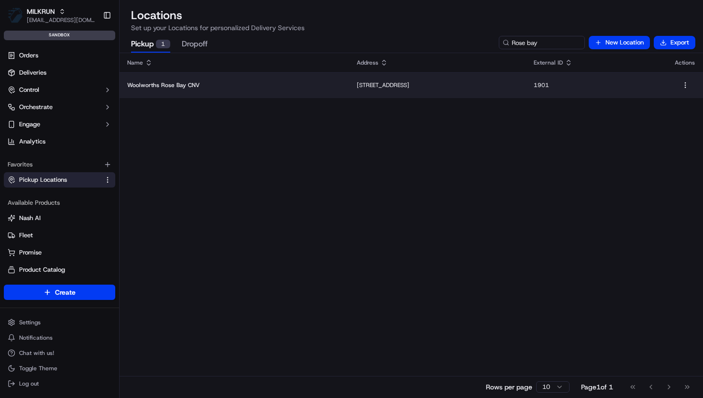
click at [370, 89] on td "[STREET_ADDRESS]" at bounding box center [437, 85] width 177 height 26
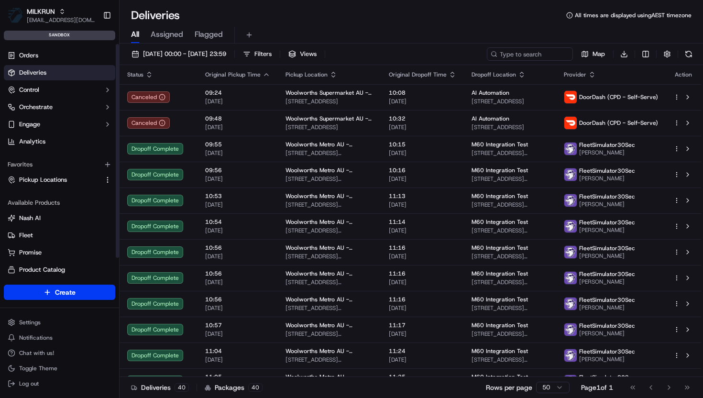
scroll to position [21, 0]
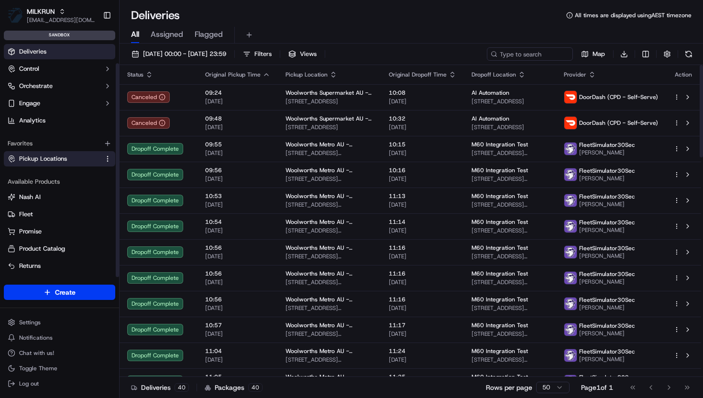
click at [53, 155] on span "Pickup Locations" at bounding box center [43, 158] width 48 height 9
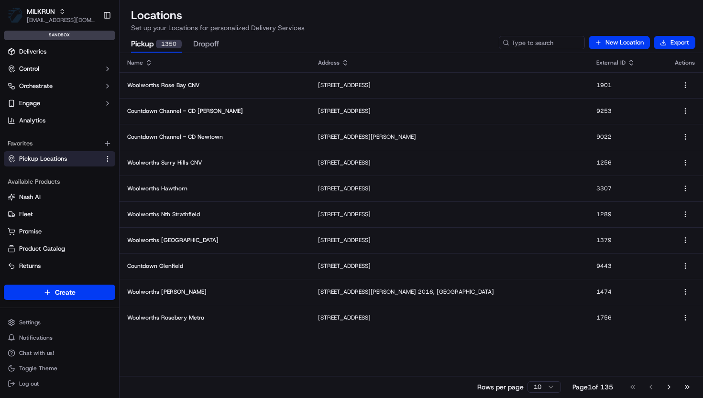
click at [519, 34] on div "Pickup 1350 Dropoff New Location Export" at bounding box center [411, 43] width 583 height 20
click at [521, 46] on input at bounding box center [527, 42] width 115 height 13
type input "Rose"
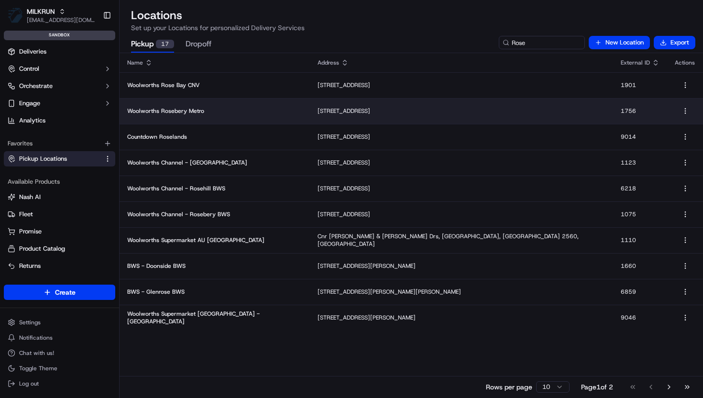
click at [380, 108] on p "[STREET_ADDRESS]" at bounding box center [461, 111] width 288 height 8
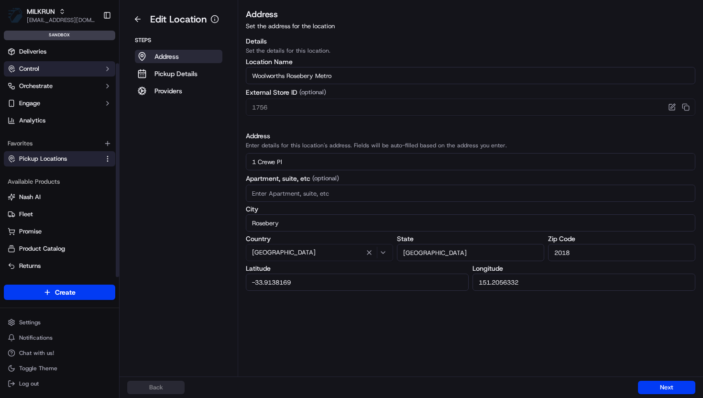
click at [33, 65] on span "Control" at bounding box center [29, 69] width 20 height 9
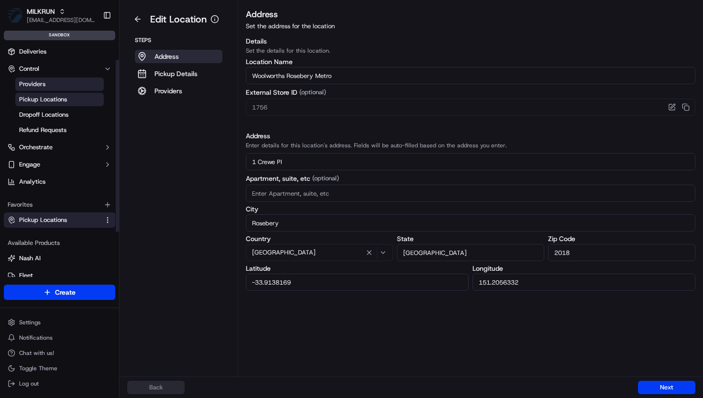
click at [37, 84] on span "Providers" at bounding box center [32, 84] width 26 height 9
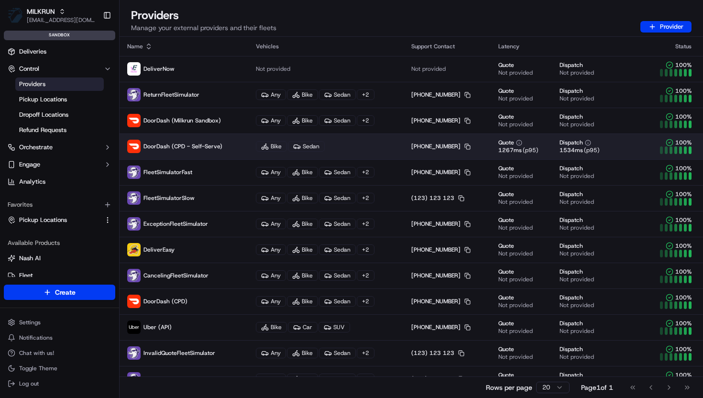
click at [195, 144] on span "DoorDash (CPD - Self-Serve)" at bounding box center [182, 146] width 79 height 8
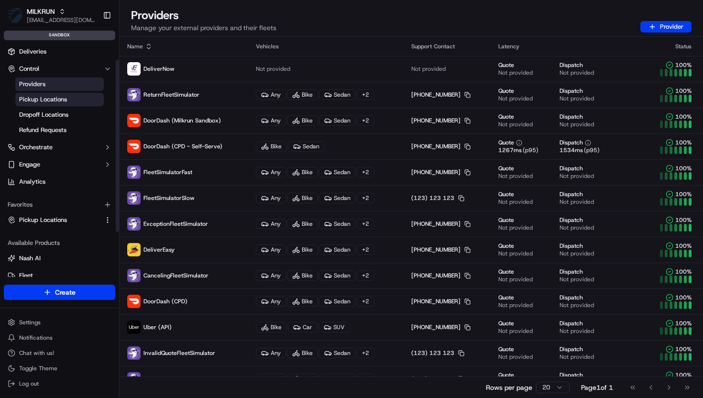
click at [52, 96] on span "Pickup Locations" at bounding box center [43, 99] width 48 height 9
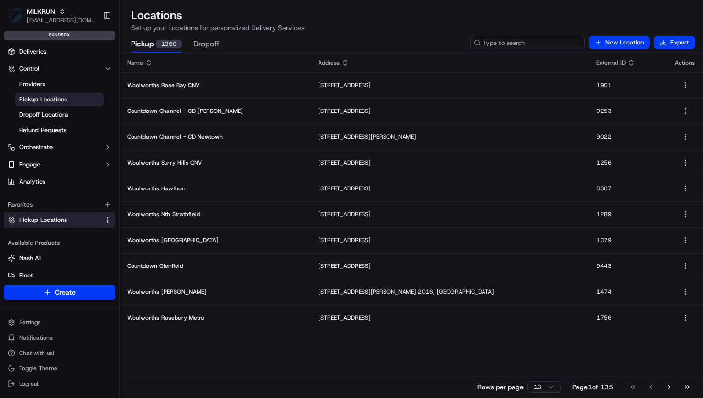
click at [529, 43] on input at bounding box center [527, 42] width 115 height 13
type input "1901"
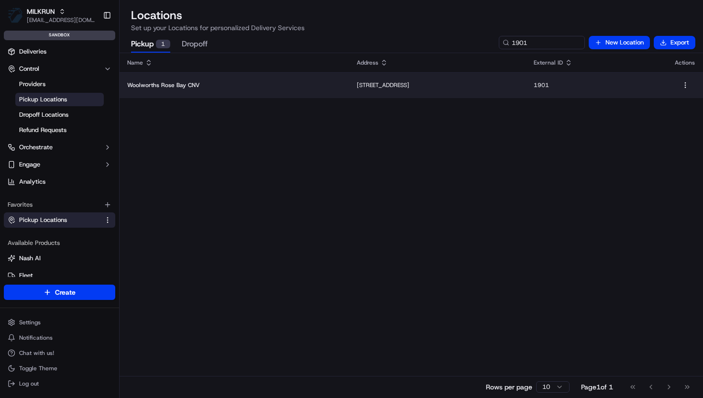
click at [359, 92] on td "[STREET_ADDRESS]" at bounding box center [437, 85] width 177 height 26
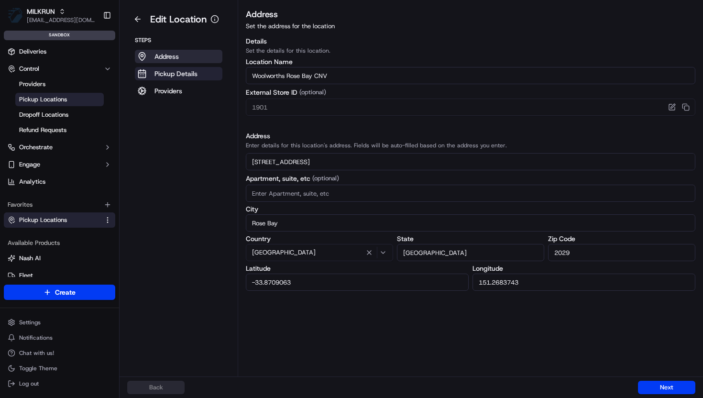
click at [176, 75] on p "Pickup Details" at bounding box center [175, 74] width 43 height 10
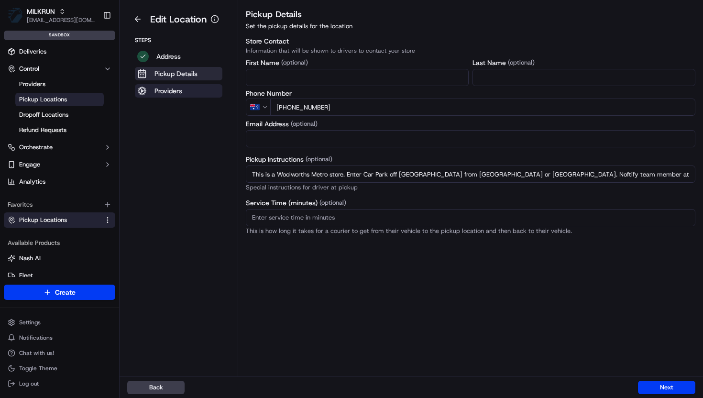
click at [169, 90] on p "Providers" at bounding box center [168, 91] width 28 height 10
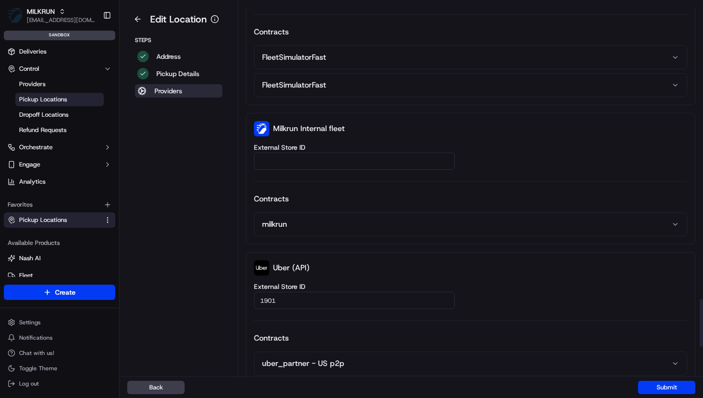
scroll to position [2545, 0]
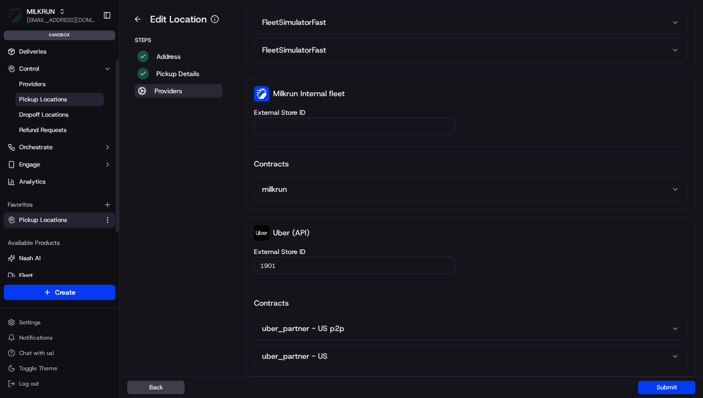
click at [62, 35] on div "sandbox" at bounding box center [59, 36] width 111 height 10
click at [65, 6] on button "MILKRUN vramasamy3@woolworths.com.au" at bounding box center [51, 15] width 95 height 23
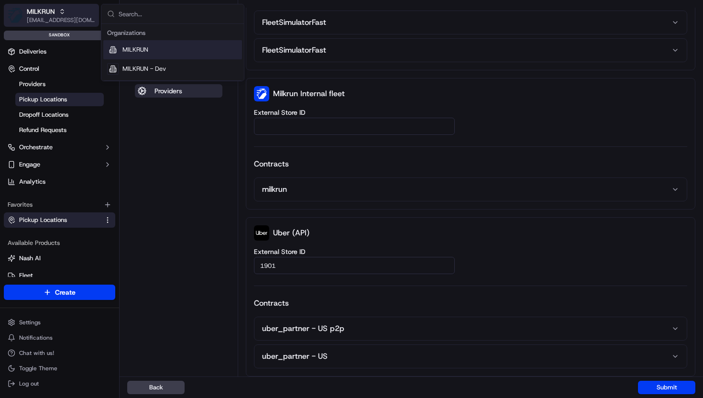
click at [64, 7] on div "MILKRUN" at bounding box center [61, 12] width 68 height 10
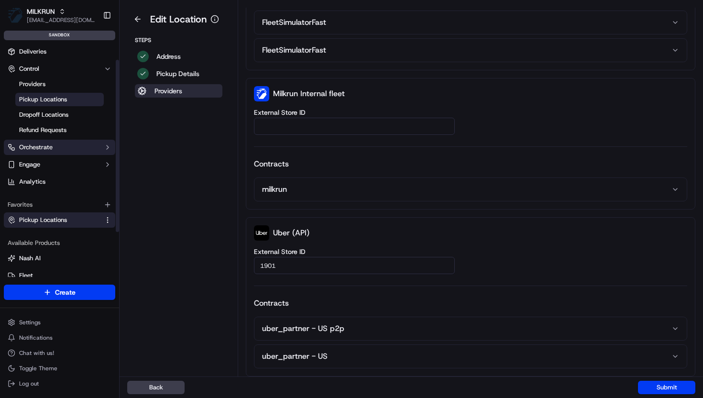
click at [33, 144] on span "Orchestrate" at bounding box center [35, 147] width 33 height 9
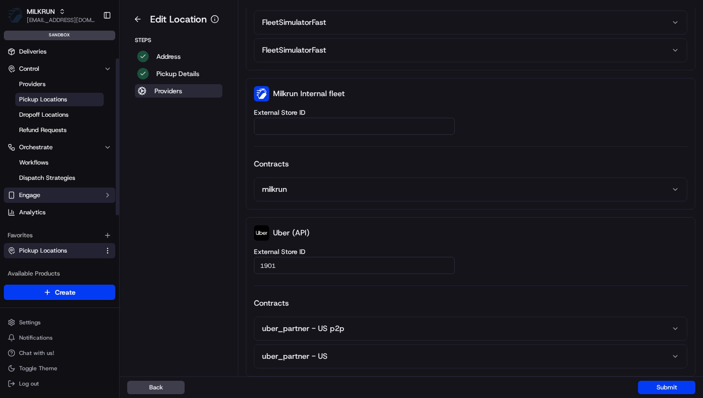
click at [39, 198] on span "Engage" at bounding box center [29, 195] width 21 height 9
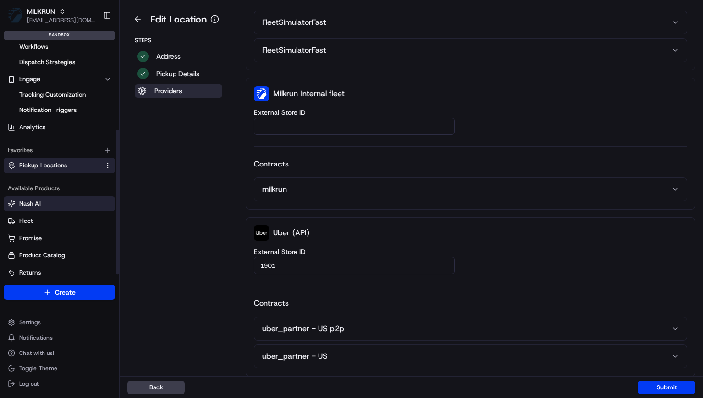
scroll to position [143, 0]
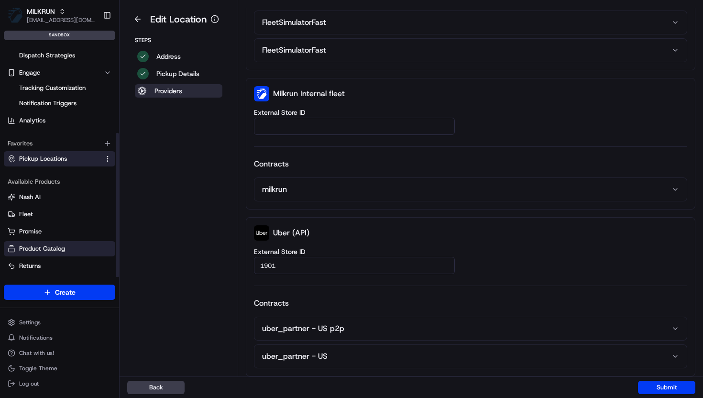
click at [32, 250] on span "Product Catalog" at bounding box center [42, 248] width 46 height 9
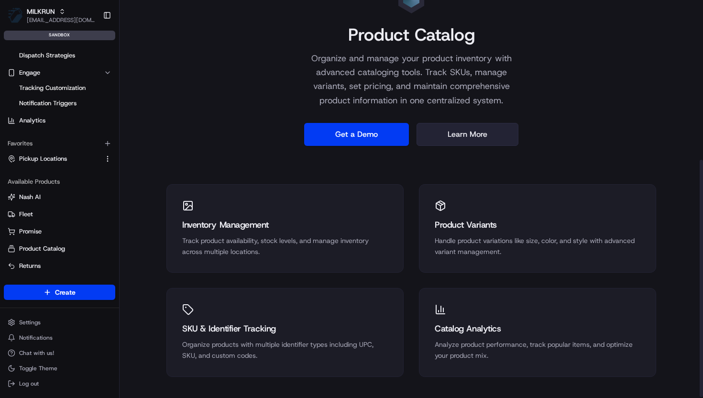
scroll to position [270, 0]
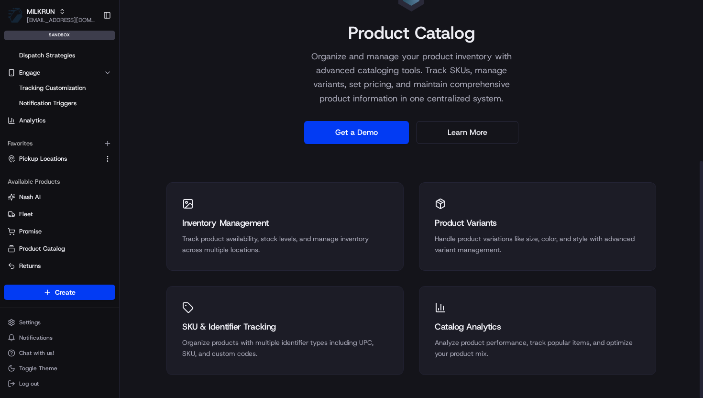
click at [184, 205] on icon at bounding box center [187, 203] width 11 height 11
click at [196, 314] on div "SKU & Identifier Tracking Organize products with multiple identifier types incl…" at bounding box center [285, 330] width 236 height 88
click at [494, 337] on div "Catalog Analytics Analyze product performance, track popular items, and optimiz…" at bounding box center [538, 339] width 206 height 39
click at [479, 222] on div "Product Variants" at bounding box center [538, 222] width 206 height 13
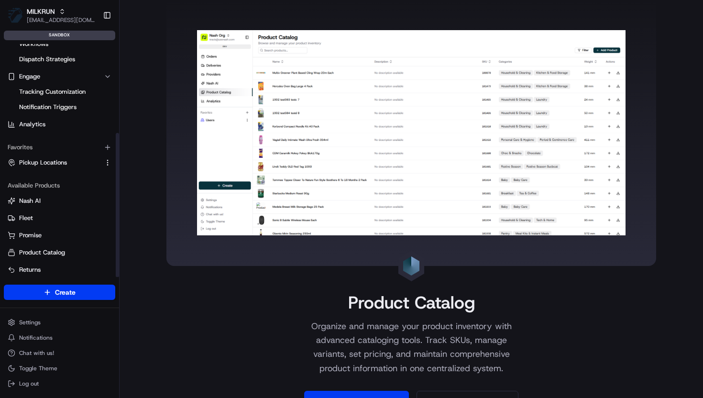
scroll to position [143, 0]
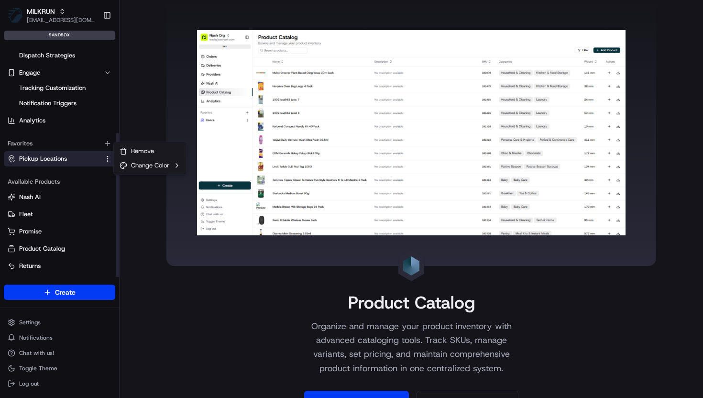
click at [107, 156] on html "MILKRUN vramasamy3@woolworths.com.au Toggle Sidebar sandbox Orders Deliveries C…" at bounding box center [351, 199] width 703 height 398
click at [155, 120] on html "MILKRUN vramasamy3@woolworths.com.au Toggle Sidebar sandbox Orders Deliveries C…" at bounding box center [351, 199] width 703 height 398
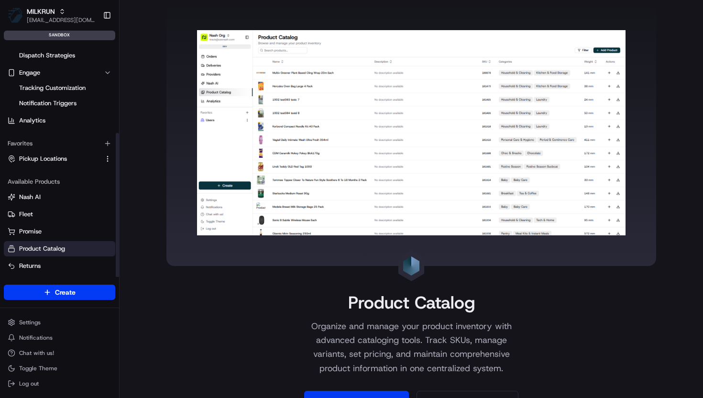
click at [55, 246] on span "Product Catalog" at bounding box center [42, 248] width 46 height 9
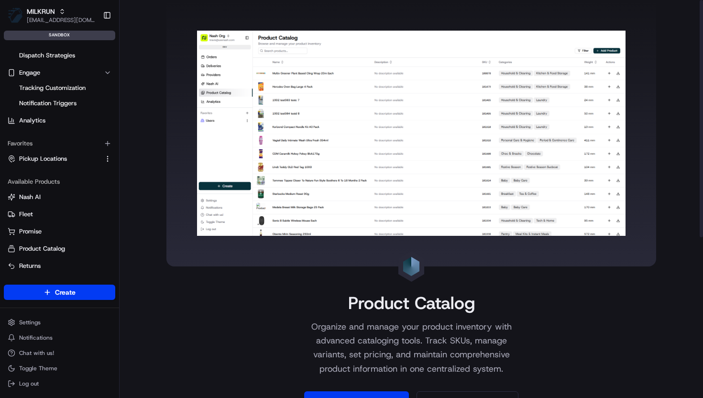
scroll to position [270, 0]
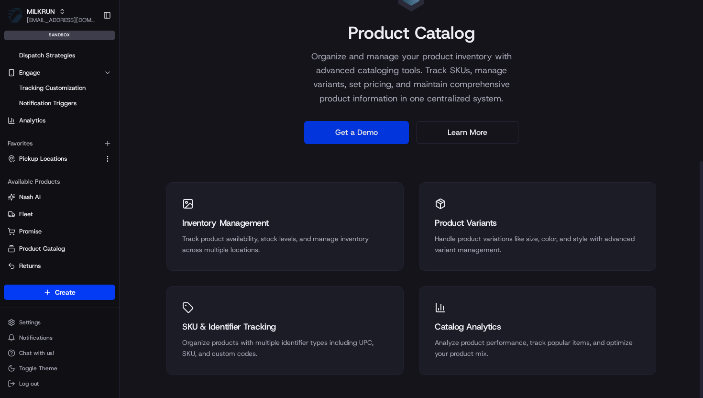
click at [358, 133] on link "Get a Demo" at bounding box center [356, 132] width 105 height 23
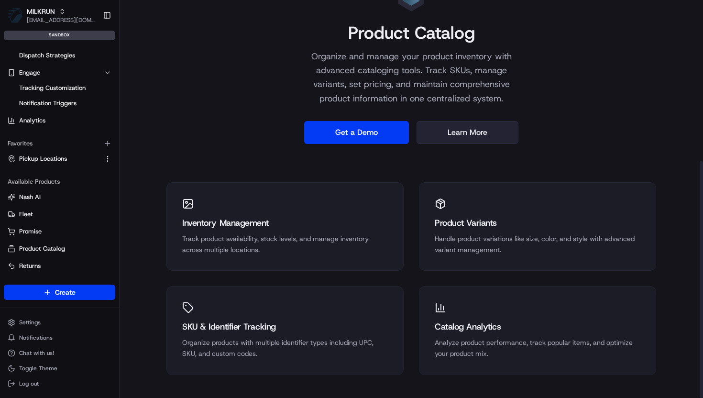
click at [479, 134] on link "Learn More" at bounding box center [467, 132] width 102 height 23
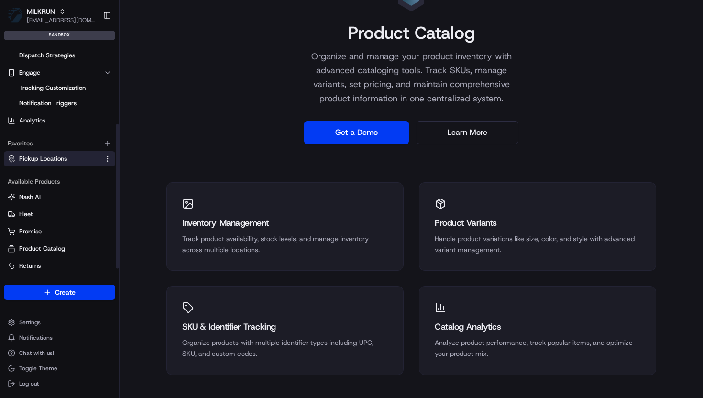
scroll to position [0, 0]
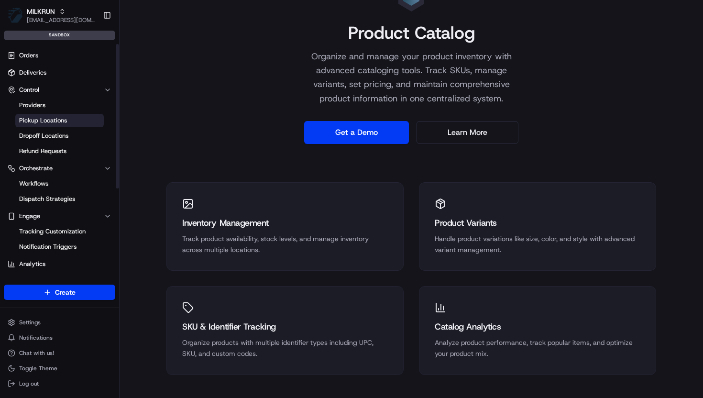
click at [47, 122] on span "Pickup Locations" at bounding box center [43, 120] width 48 height 9
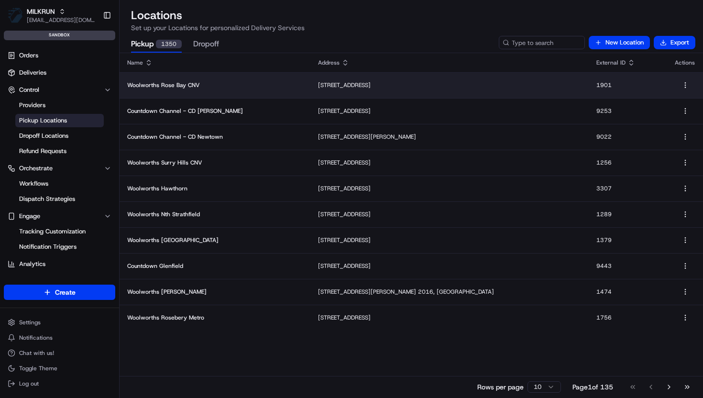
click at [174, 84] on p "Woolworths Rose Bay CNV" at bounding box center [214, 85] width 175 height 8
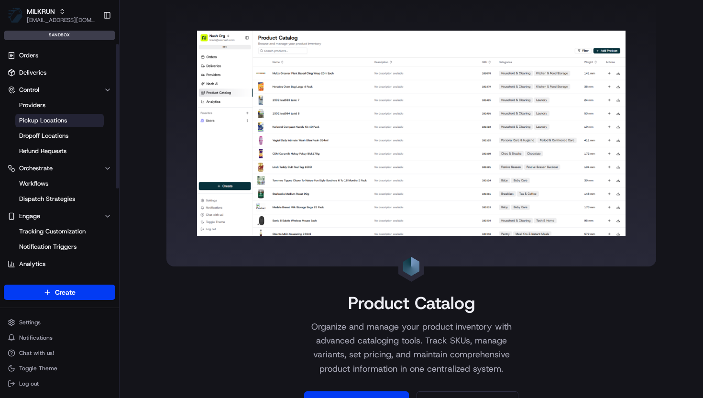
click at [50, 118] on span "Pickup Locations" at bounding box center [43, 120] width 48 height 9
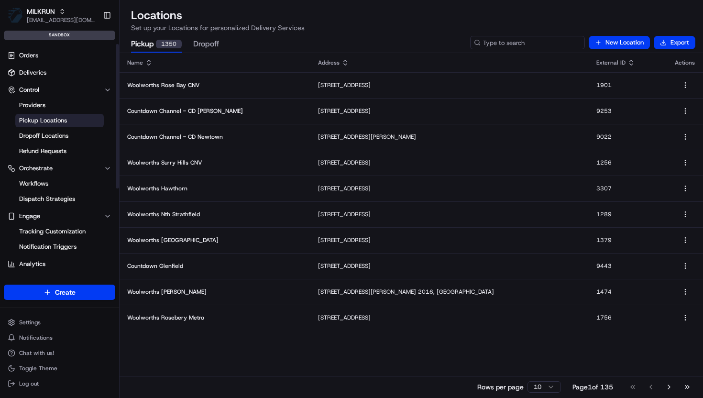
click at [531, 47] on input at bounding box center [527, 42] width 115 height 13
type input "1319"
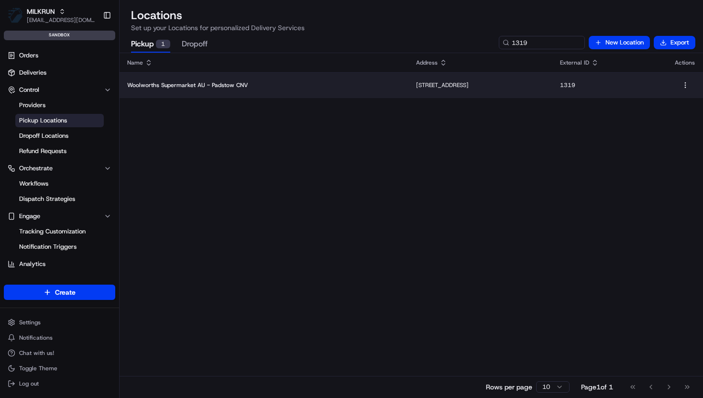
click at [281, 91] on td "Woolworths Supermarket AU - Padstow CNV" at bounding box center [264, 85] width 289 height 26
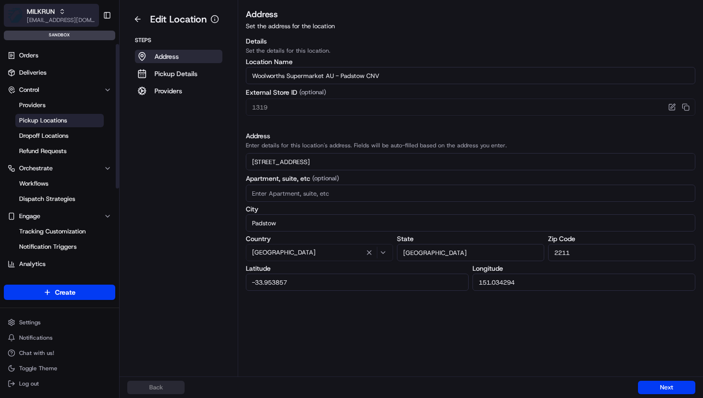
click at [65, 12] on icon "button" at bounding box center [62, 11] width 7 height 7
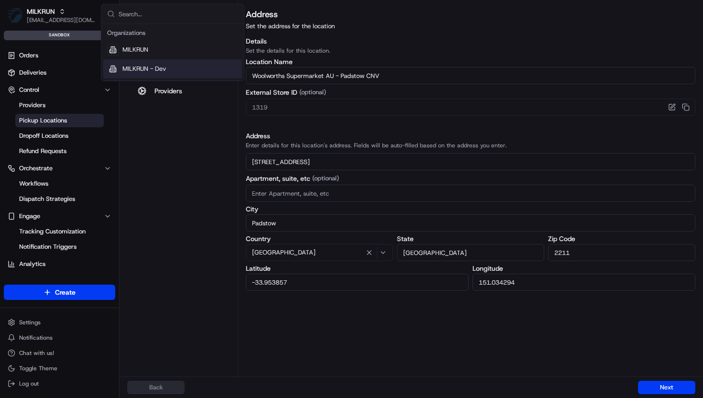
click at [130, 67] on span "MILKRUN - Dev" at bounding box center [144, 69] width 44 height 9
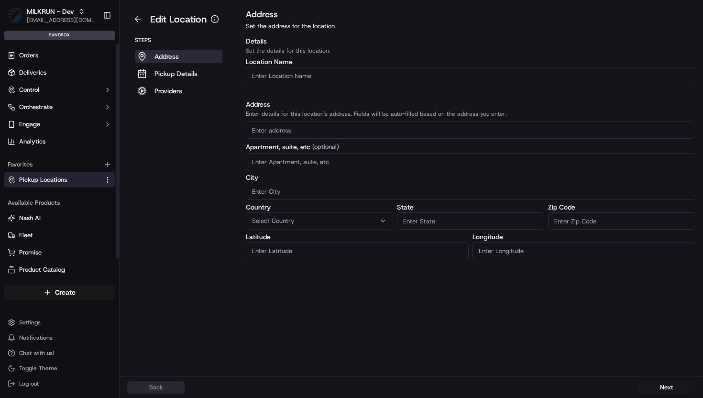
click at [44, 175] on span "Pickup Locations" at bounding box center [43, 179] width 48 height 9
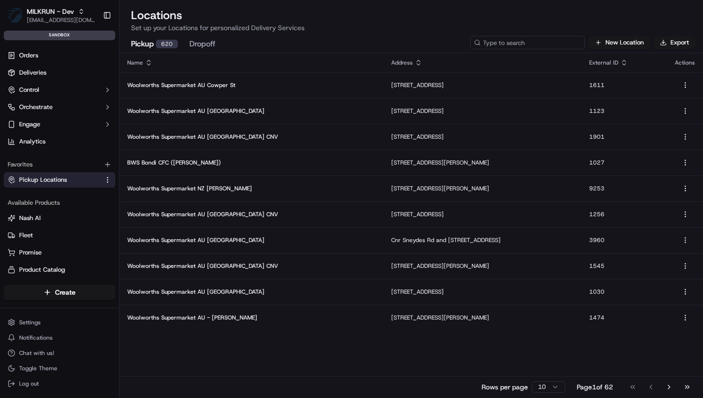
click at [537, 42] on input at bounding box center [527, 42] width 115 height 13
type input "1319"
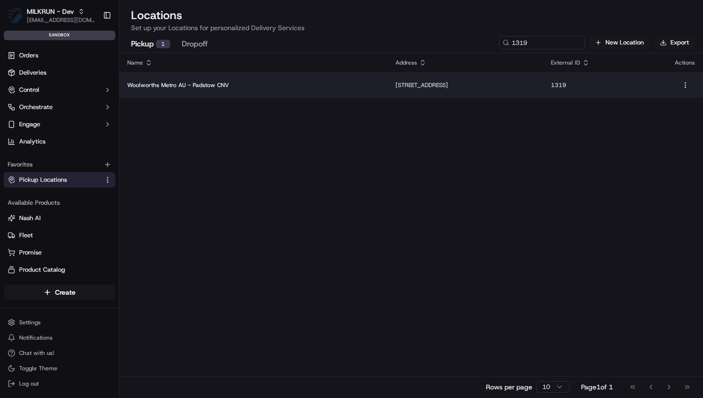
click at [305, 93] on td "Woolworths Metro AU - Padstow CNV" at bounding box center [254, 85] width 268 height 26
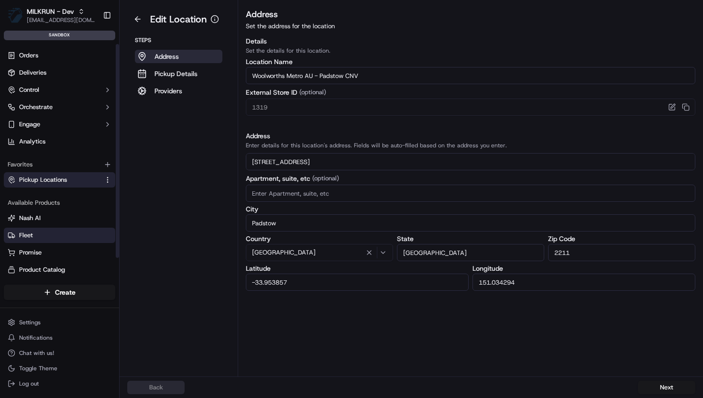
scroll to position [21, 0]
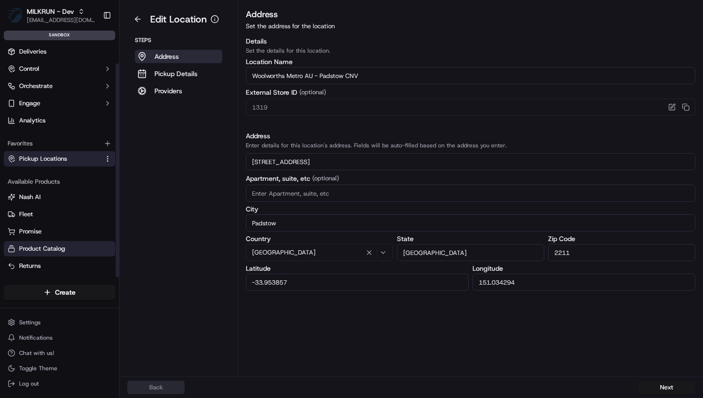
click at [44, 243] on button "Product Catalog" at bounding box center [59, 248] width 111 height 15
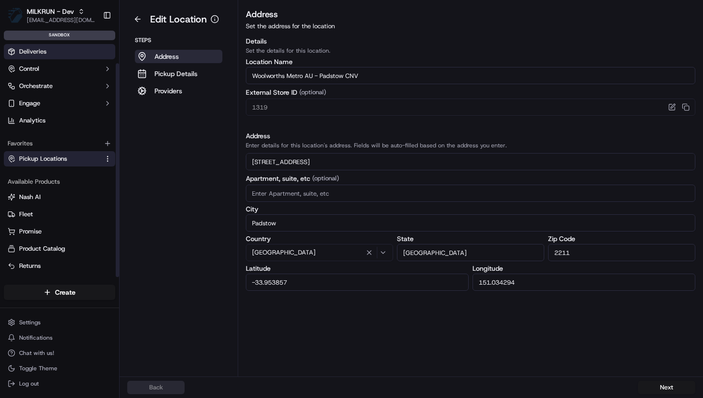
click at [54, 52] on link "Deliveries" at bounding box center [59, 51] width 111 height 15
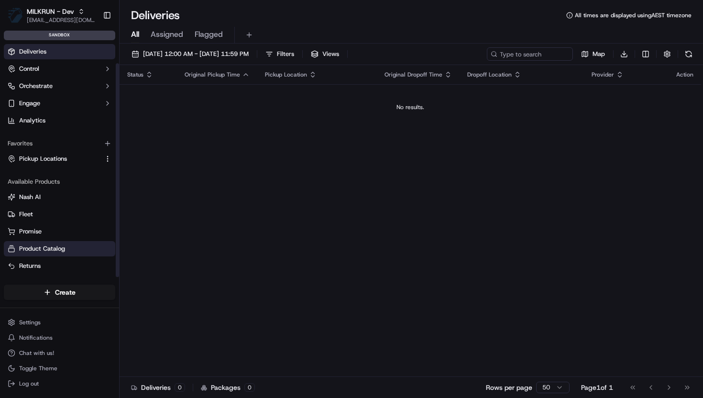
click at [45, 246] on span "Product Catalog" at bounding box center [42, 248] width 46 height 9
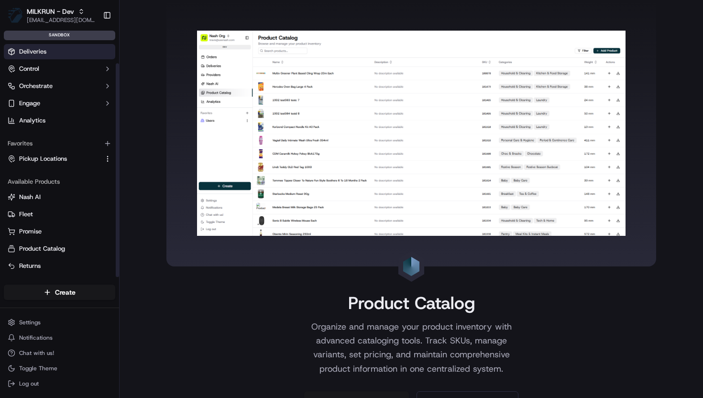
click at [38, 52] on span "Deliveries" at bounding box center [32, 51] width 27 height 9
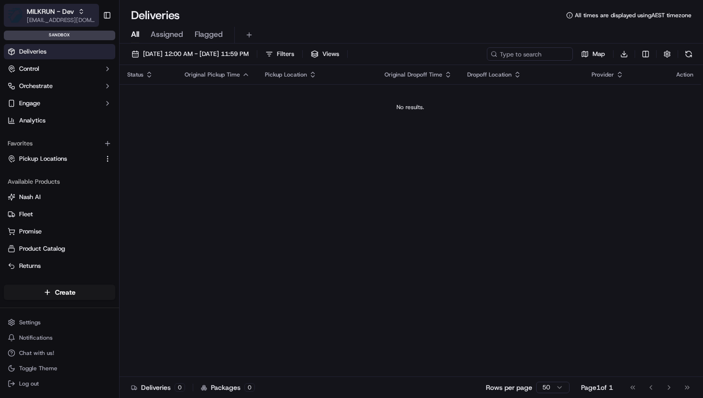
click at [82, 14] on icon "button" at bounding box center [81, 11] width 7 height 7
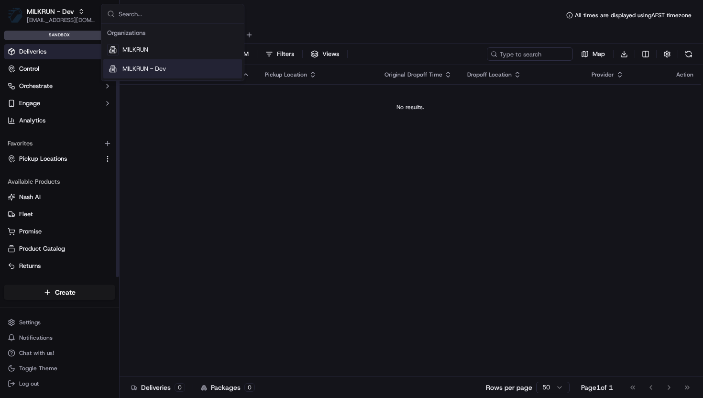
click at [132, 72] on span "MILKRUN - Dev" at bounding box center [144, 69] width 44 height 9
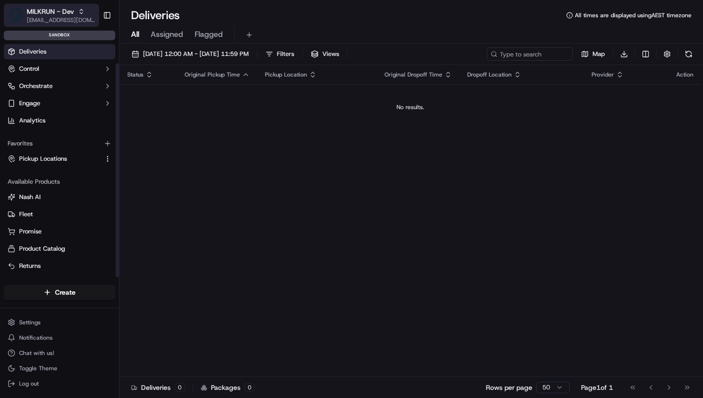
click at [77, 7] on div "MILKRUN - Dev" at bounding box center [61, 12] width 68 height 10
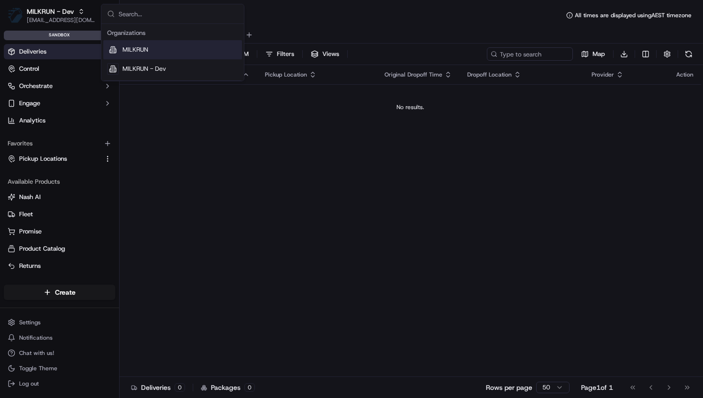
click at [120, 45] on div "MILKRUN" at bounding box center [172, 49] width 139 height 19
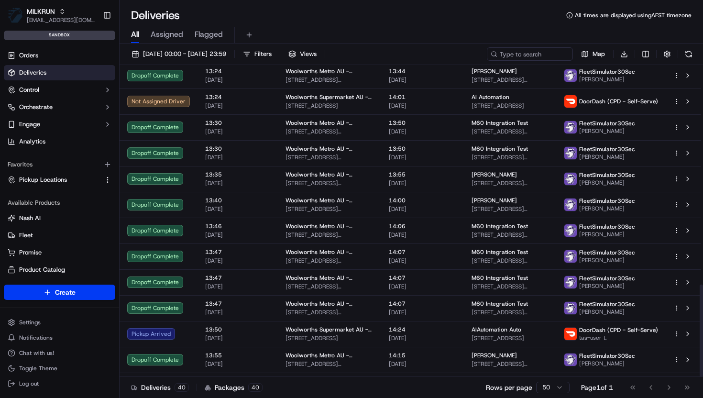
scroll to position [740, 0]
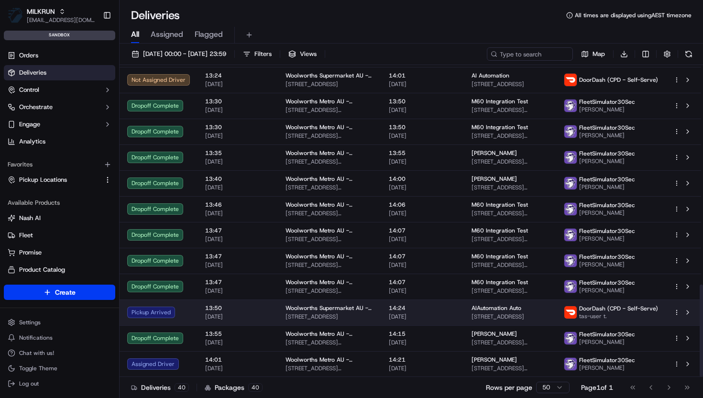
click at [267, 313] on td "13:50 18/09/2025" at bounding box center [237, 312] width 80 height 26
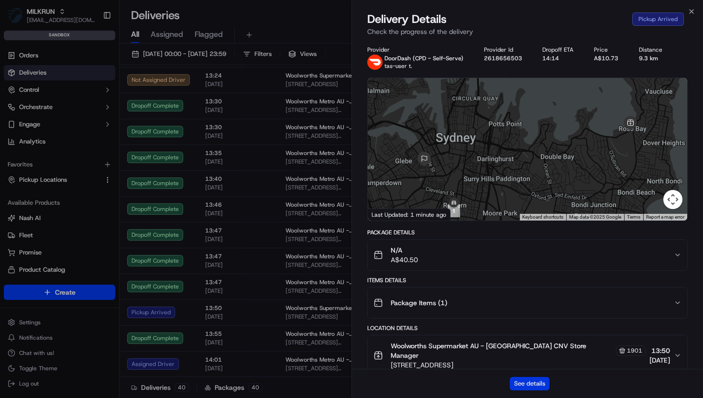
click at [536, 380] on button "See details" at bounding box center [530, 383] width 40 height 13
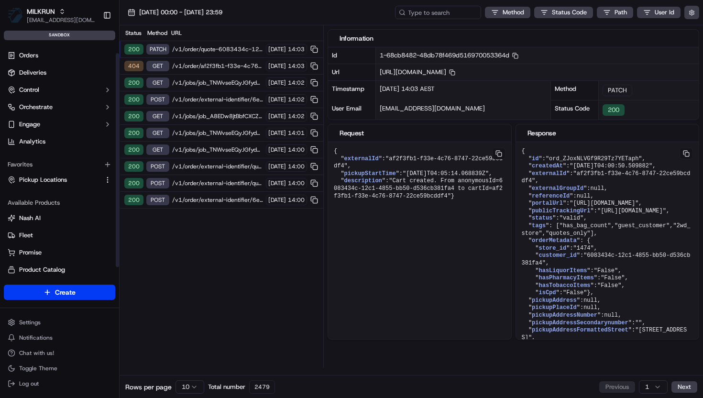
scroll to position [21, 0]
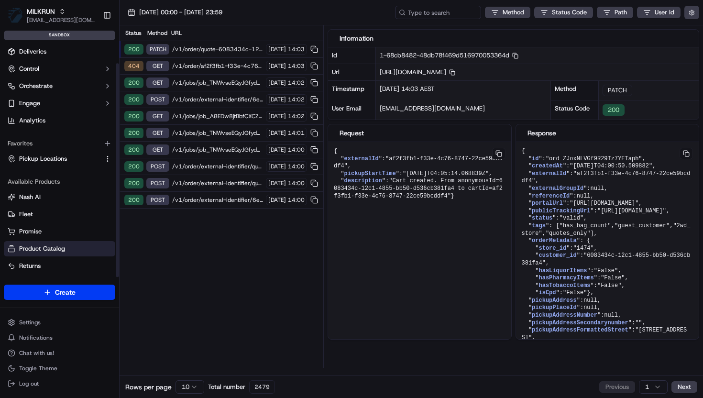
click at [33, 242] on button "Product Catalog" at bounding box center [59, 248] width 111 height 15
click at [37, 249] on span "Product Catalog" at bounding box center [42, 248] width 46 height 9
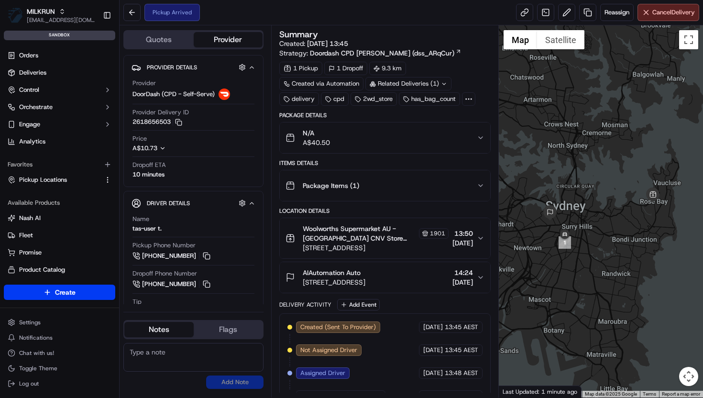
click at [484, 136] on button "N/A A$40.50" at bounding box center [385, 137] width 210 height 31
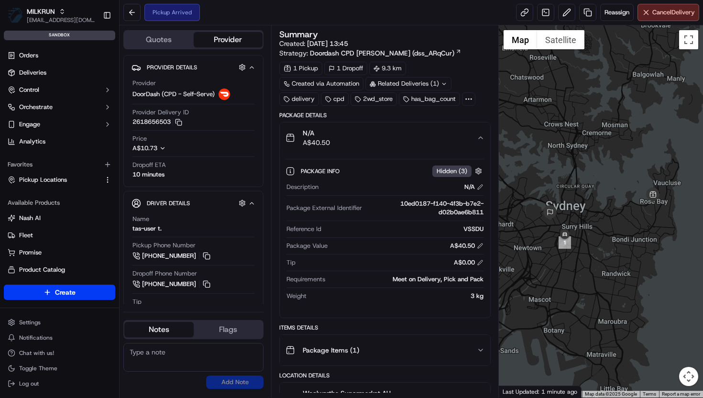
click at [484, 136] on button "N/A A$40.50" at bounding box center [385, 137] width 210 height 31
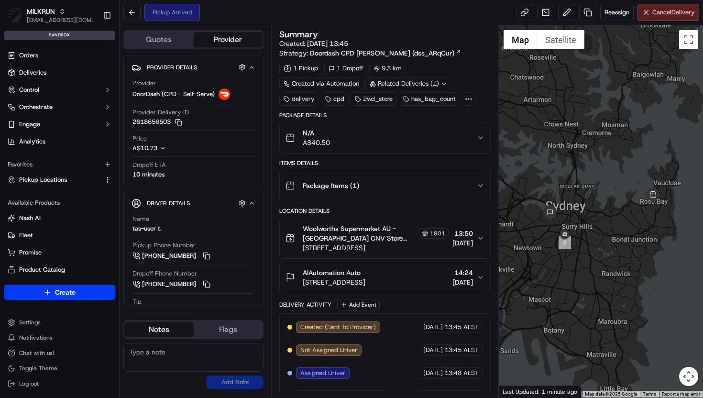
click at [467, 96] on icon at bounding box center [468, 99] width 9 height 9
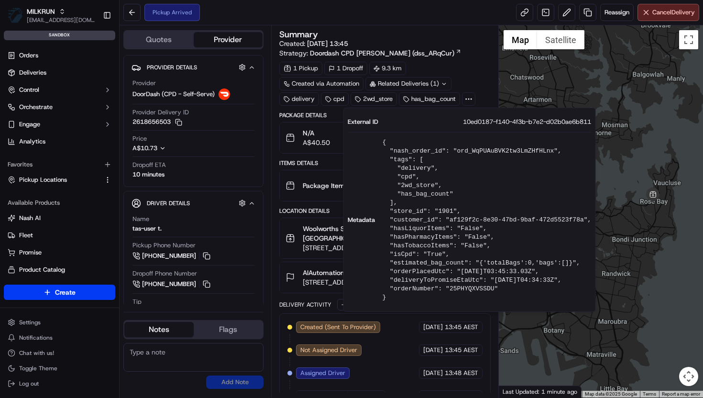
click at [470, 72] on div "1 Pickup 1 Dropoff 9.3 km Created via Automation Related Deliveries (1) deliver…" at bounding box center [384, 84] width 211 height 44
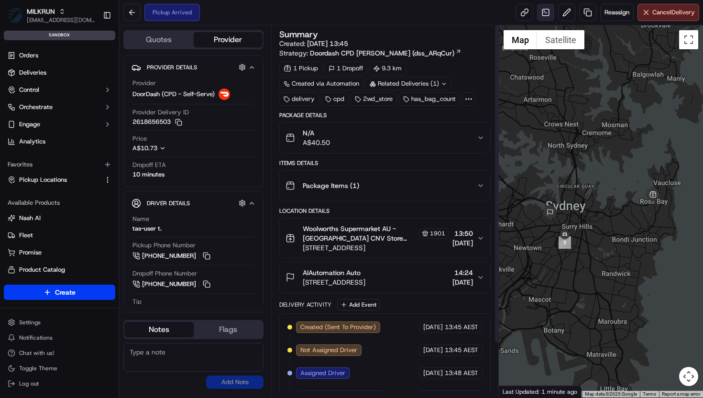
click at [544, 21] on body "MILKRUN [EMAIL_ADDRESS][DOMAIN_NAME] Toggle Sidebar sandbox Orders Deliveries C…" at bounding box center [351, 199] width 703 height 398
click at [544, 15] on link at bounding box center [545, 12] width 17 height 17
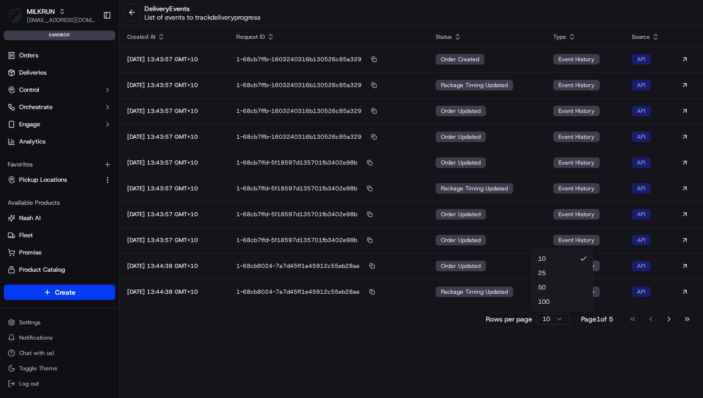
click at [562, 318] on html "MILKRUN [EMAIL_ADDRESS][DOMAIN_NAME] Toggle Sidebar sandbox Orders Deliveries C…" at bounding box center [351, 199] width 703 height 398
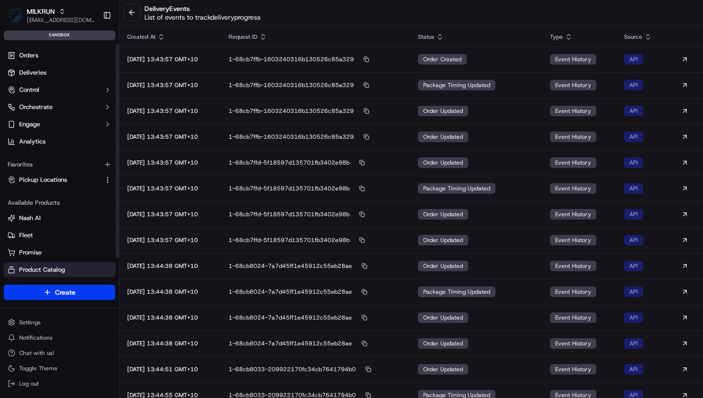
click at [38, 270] on span "Product Catalog" at bounding box center [42, 269] width 46 height 9
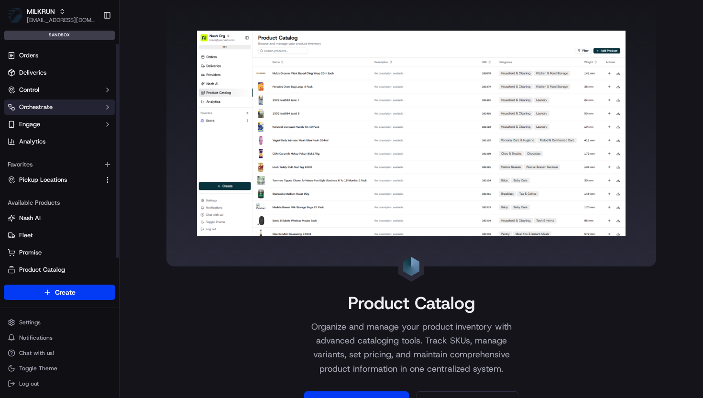
click at [33, 111] on button "Orchestrate" at bounding box center [59, 106] width 111 height 15
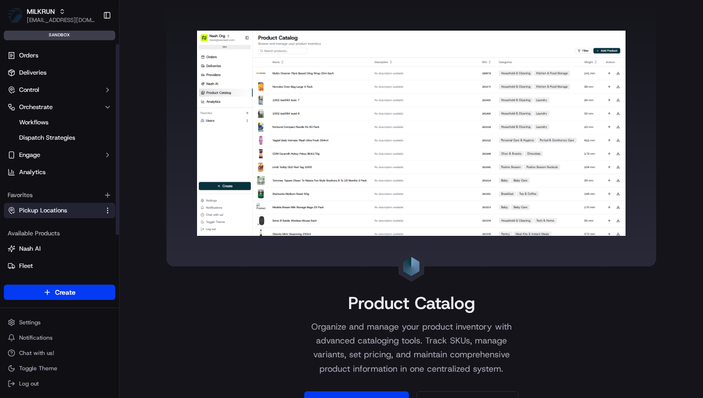
click at [39, 211] on span "Pickup Locations" at bounding box center [43, 210] width 48 height 9
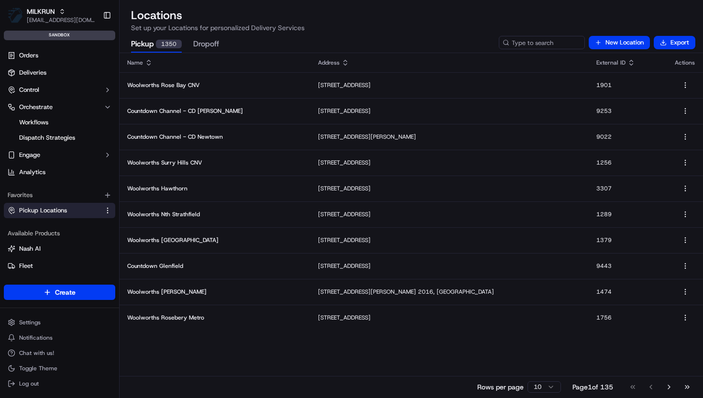
click at [191, 50] on div "Pickup 1350 Dropoff" at bounding box center [312, 44] width 371 height 16
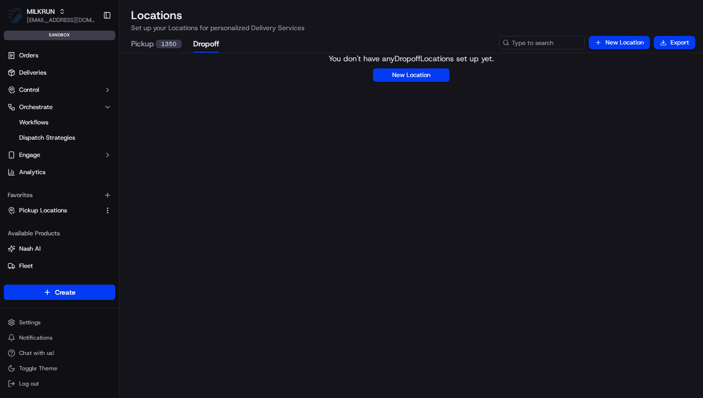
click at [201, 45] on button "Dropoff" at bounding box center [206, 44] width 26 height 16
click at [171, 45] on div "1350" at bounding box center [169, 44] width 26 height 9
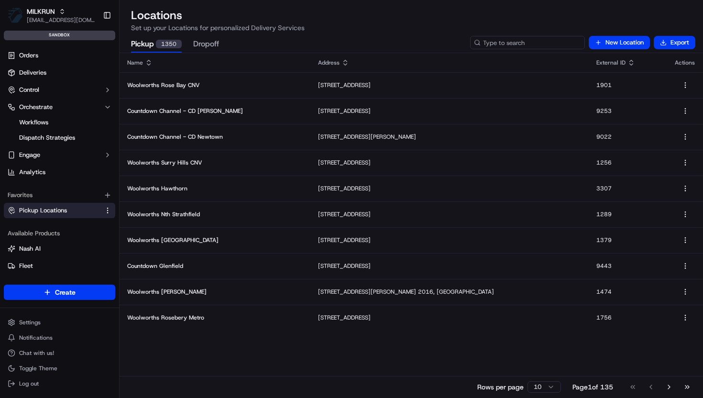
click at [535, 46] on input at bounding box center [527, 42] width 115 height 13
type input "1123"
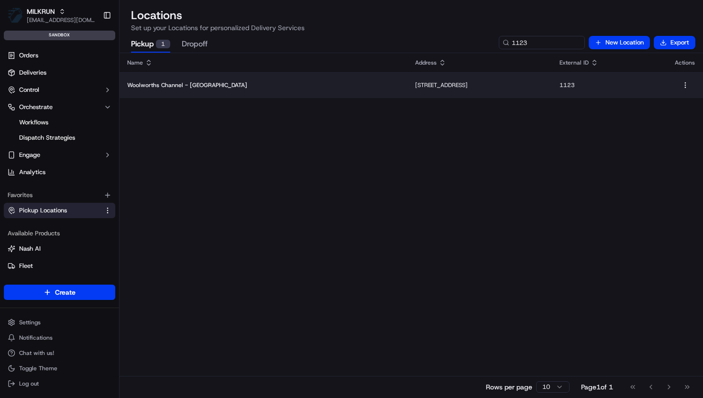
click at [407, 93] on td "28-30 Oak St, Rosehill, NSW 2142, AU" at bounding box center [479, 85] width 144 height 26
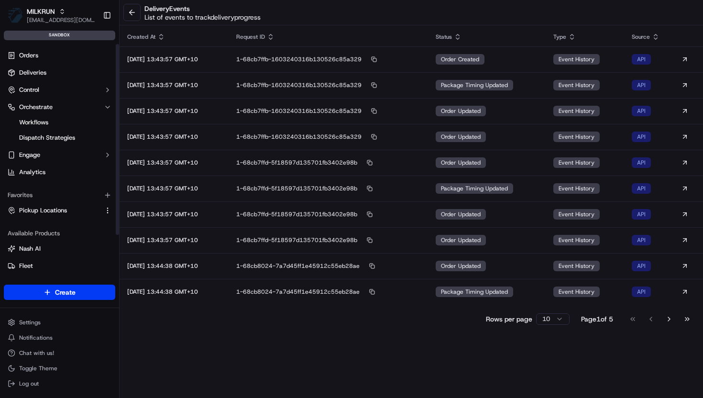
scroll to position [52, 0]
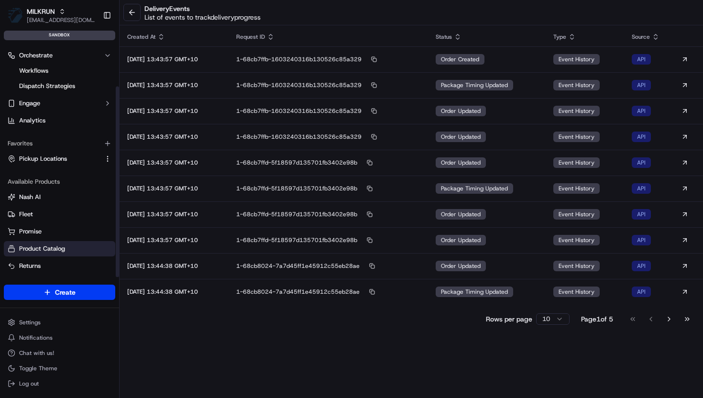
click at [45, 247] on span "Product Catalog" at bounding box center [42, 248] width 46 height 9
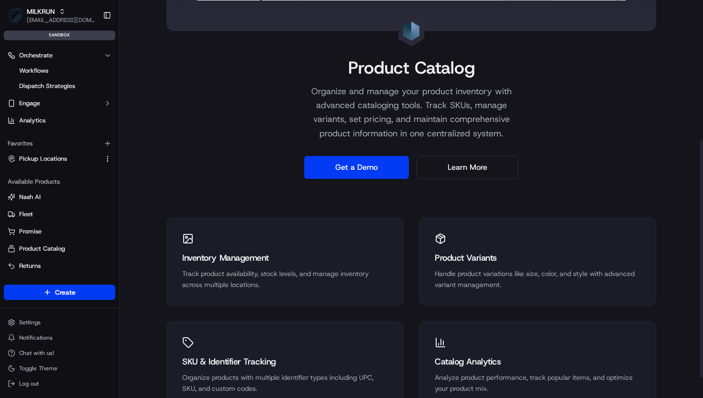
scroll to position [270, 0]
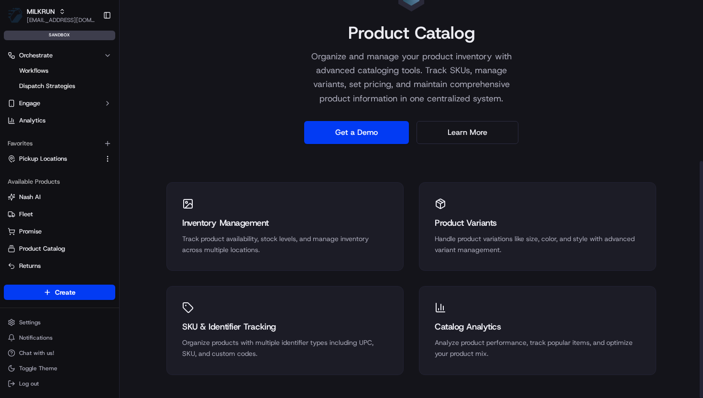
click at [200, 226] on div "Inventory Management" at bounding box center [285, 222] width 206 height 13
click at [218, 221] on div "Inventory Management" at bounding box center [285, 222] width 206 height 13
click at [207, 322] on div "SKU & Identifier Tracking" at bounding box center [285, 326] width 206 height 13
click at [532, 201] on div "Product Variants Handle product variations like size, color, and style with adv…" at bounding box center [537, 227] width 236 height 88
click at [508, 315] on div "Catalog Analytics Analyze product performance, track popular items, and optimiz…" at bounding box center [537, 330] width 236 height 88
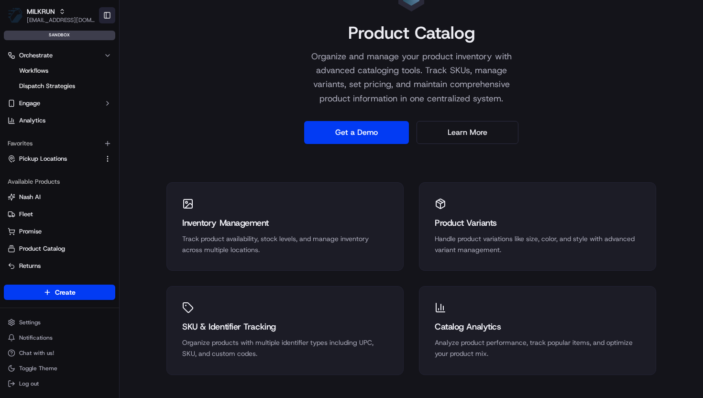
click at [103, 15] on button "Toggle Sidebar" at bounding box center [107, 15] width 16 height 16
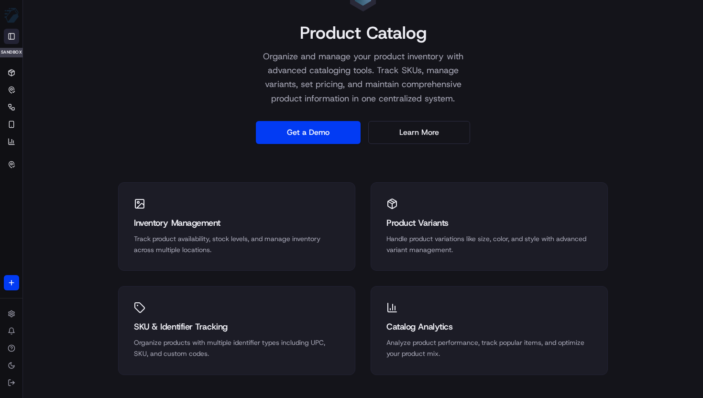
scroll to position [17, 0]
click at [10, 31] on button "Toggle Sidebar" at bounding box center [11, 36] width 15 height 15
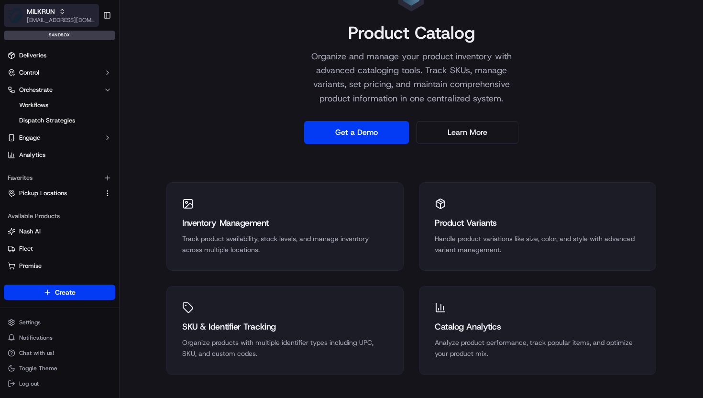
click at [55, 12] on div "MILKRUN" at bounding box center [61, 12] width 68 height 10
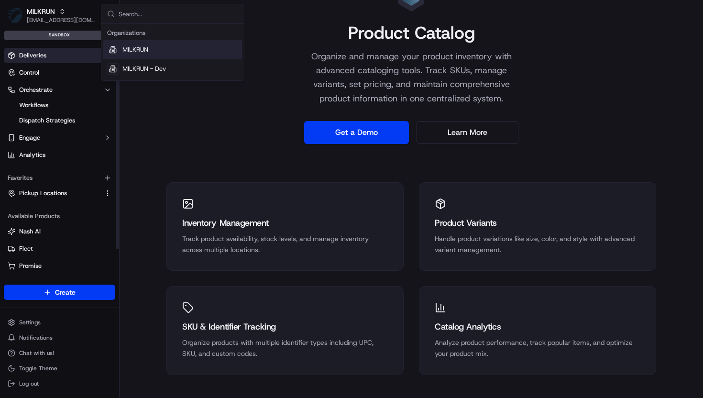
click at [34, 56] on span "Deliveries" at bounding box center [32, 55] width 27 height 9
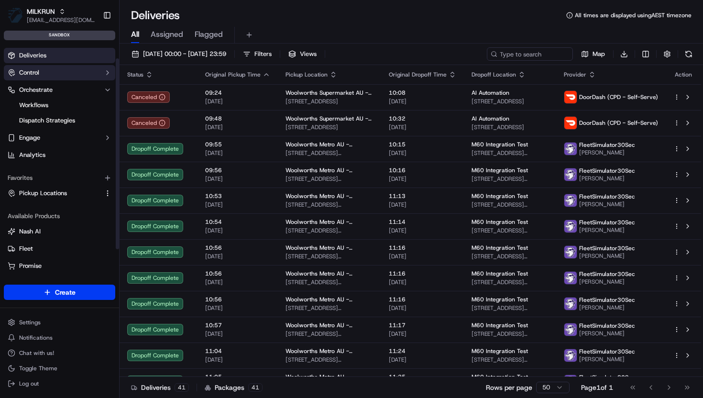
click at [33, 71] on span "Control" at bounding box center [29, 72] width 20 height 9
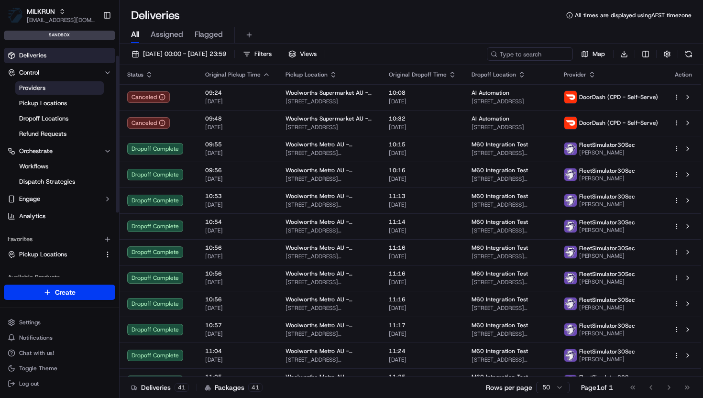
click at [34, 91] on span "Providers" at bounding box center [32, 88] width 26 height 9
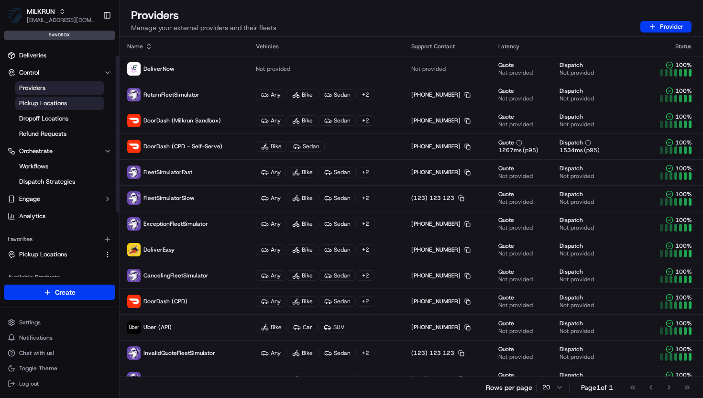
click at [39, 101] on span "Pickup Locations" at bounding box center [43, 103] width 48 height 9
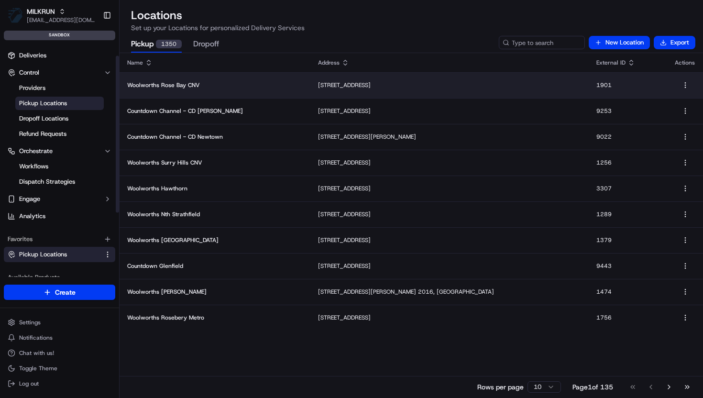
click at [171, 85] on p "Woolworths Rose Bay CNV" at bounding box center [214, 85] width 175 height 8
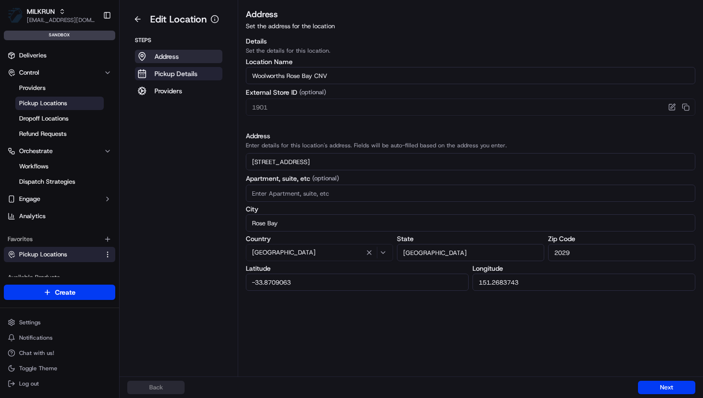
click at [166, 73] on p "Pickup Details" at bounding box center [175, 74] width 43 height 10
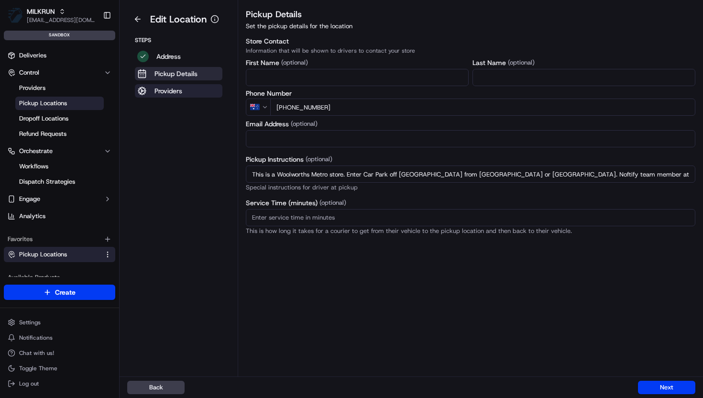
click at [171, 92] on p "Providers" at bounding box center [168, 91] width 28 height 10
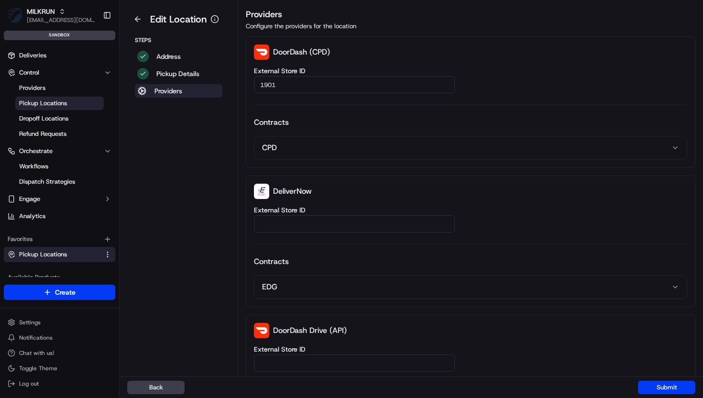
click at [171, 92] on p "Providers" at bounding box center [168, 91] width 28 height 10
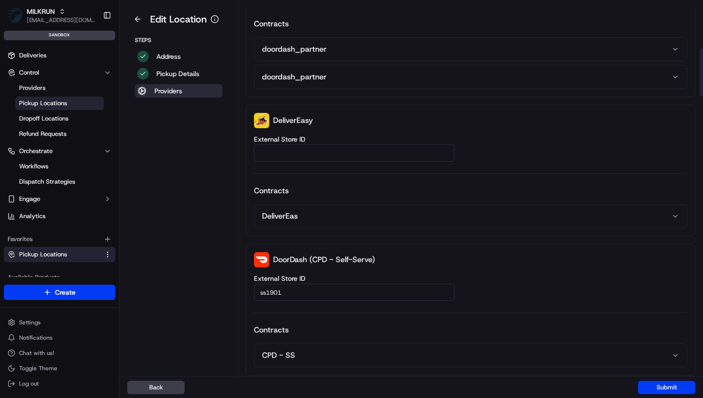
scroll to position [538, 0]
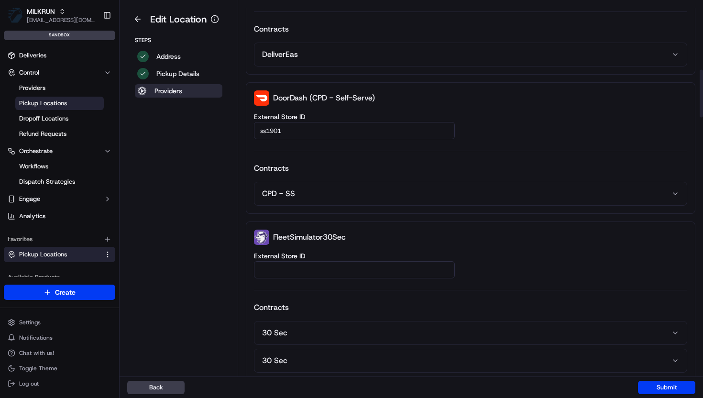
click at [266, 95] on img at bounding box center [261, 97] width 15 height 15
click at [298, 97] on p "DoorDash (CPD - Self-Serve)" at bounding box center [324, 97] width 102 height 11
click at [279, 126] on input "ss1901" at bounding box center [354, 130] width 201 height 17
click at [48, 101] on span "Pickup Locations" at bounding box center [43, 103] width 48 height 9
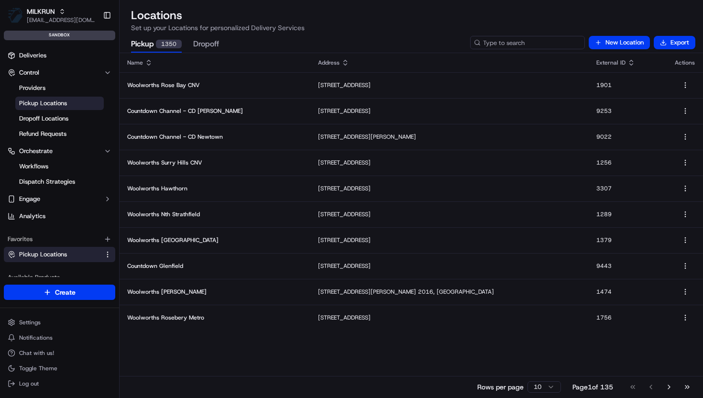
click at [519, 42] on input at bounding box center [527, 42] width 115 height 13
type input "2"
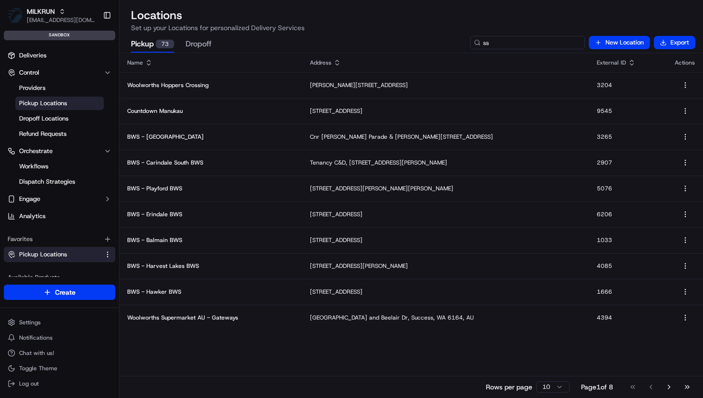
drag, startPoint x: 494, startPoint y: 45, endPoint x: 463, endPoint y: 44, distance: 31.1
click at [463, 44] on div "Pickup 73 Dropoff ss New Location Export" at bounding box center [411, 43] width 583 height 20
type input "1901"
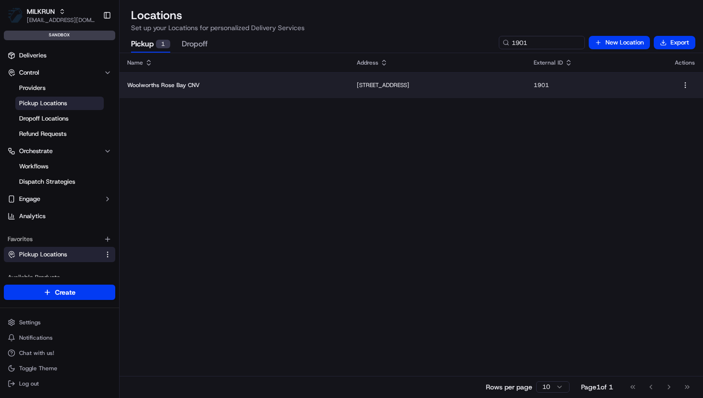
click at [349, 94] on td "751-755 New South Head Road, Rose Bay, NSW 2029, AU" at bounding box center [437, 85] width 177 height 26
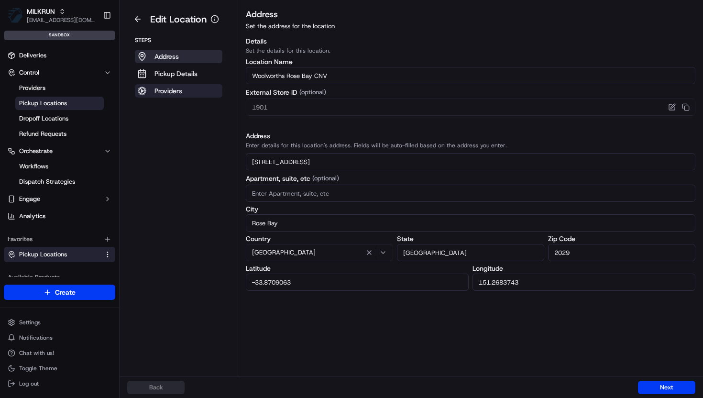
click at [169, 92] on p "Providers" at bounding box center [168, 91] width 28 height 10
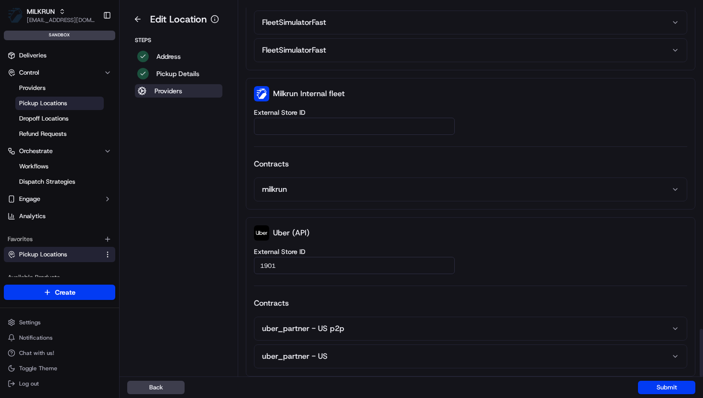
scroll to position [2543, 0]
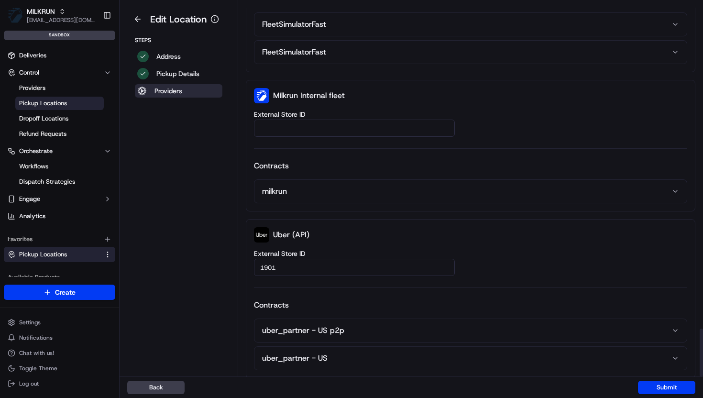
click at [294, 329] on button "uber_partner - US p2p" at bounding box center [470, 330] width 432 height 23
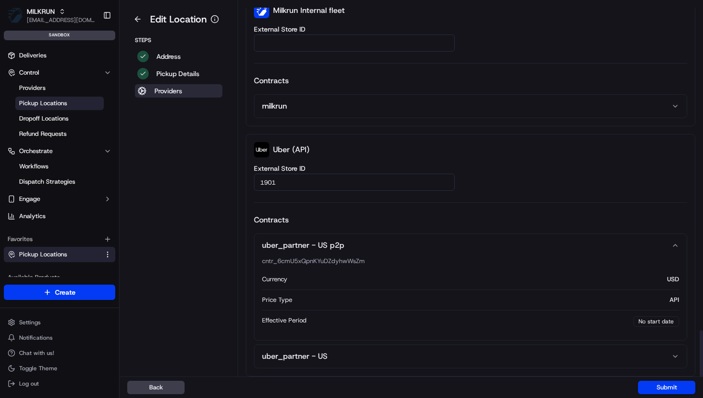
click at [296, 245] on button "uber_partner - US p2p" at bounding box center [470, 245] width 432 height 23
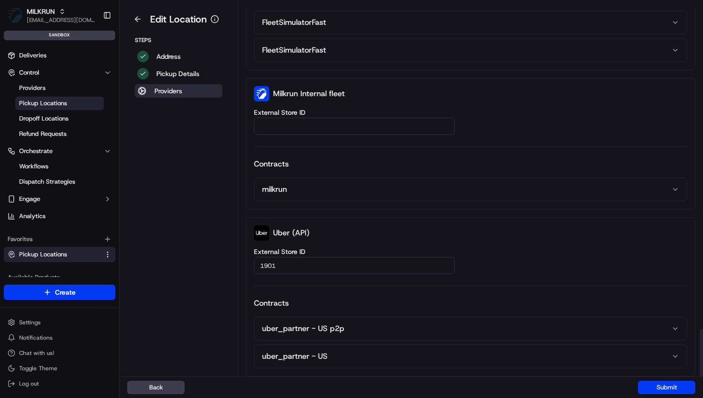
scroll to position [2545, 0]
click at [294, 356] on button "uber_partner - US" at bounding box center [470, 356] width 432 height 23
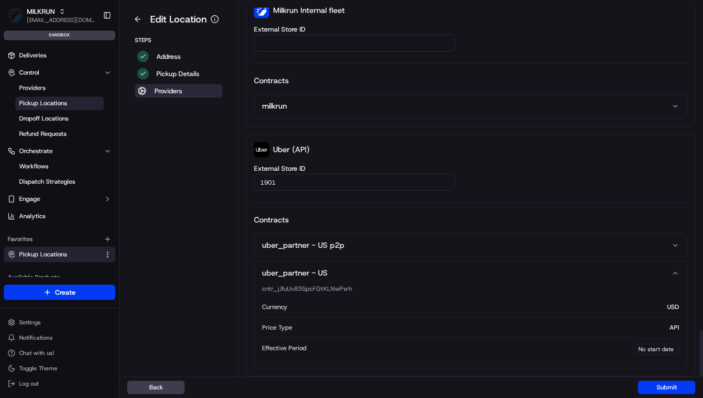
click at [294, 267] on button "uber_partner - US" at bounding box center [470, 272] width 432 height 23
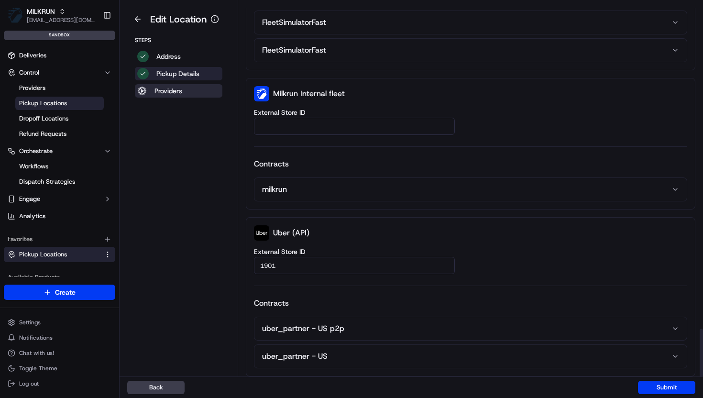
click at [186, 71] on p "Pickup Details" at bounding box center [177, 74] width 43 height 10
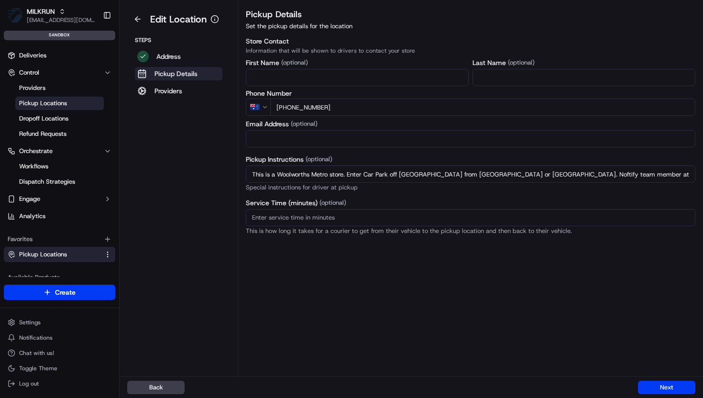
scroll to position [0, 0]
click at [166, 54] on p "Address" at bounding box center [168, 57] width 24 height 10
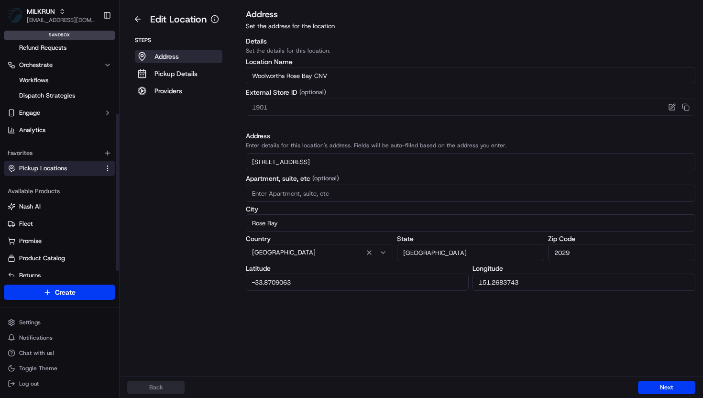
scroll to position [113, 0]
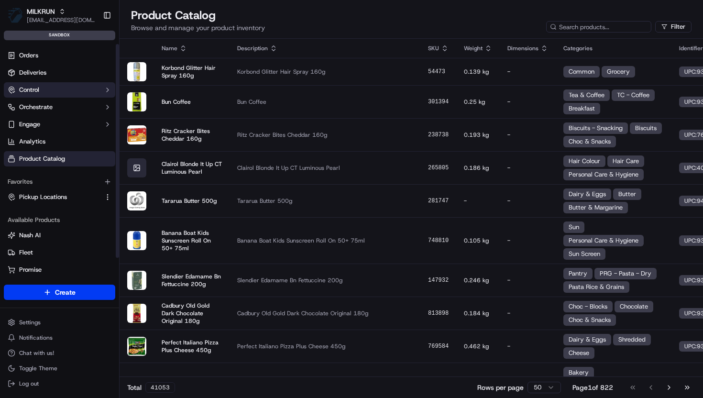
click at [47, 90] on button "Control" at bounding box center [59, 89] width 111 height 15
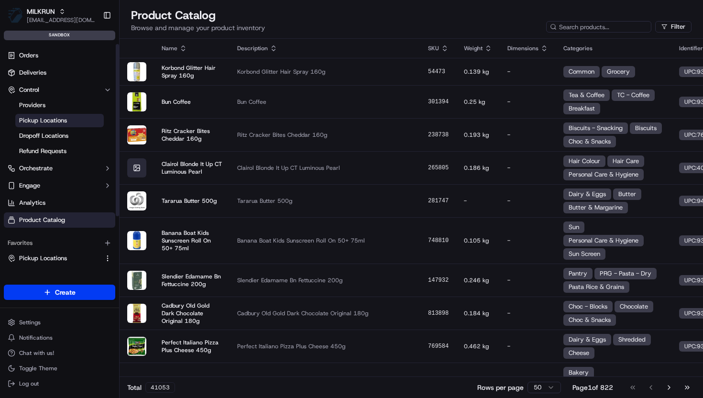
click at [49, 118] on span "Pickup Locations" at bounding box center [43, 120] width 48 height 9
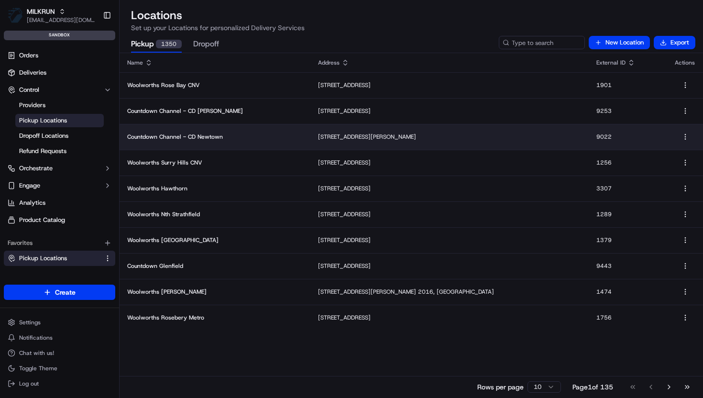
click at [167, 142] on td "Countdown Channel - CD Newtown" at bounding box center [215, 137] width 191 height 26
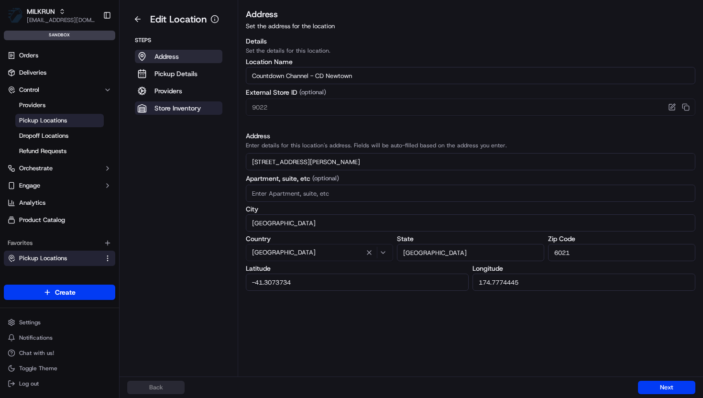
click at [158, 113] on button "Store Inventory" at bounding box center [178, 107] width 87 height 13
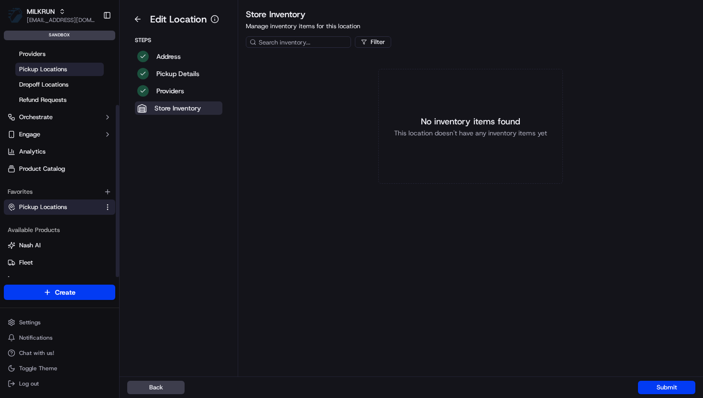
scroll to position [82, 0]
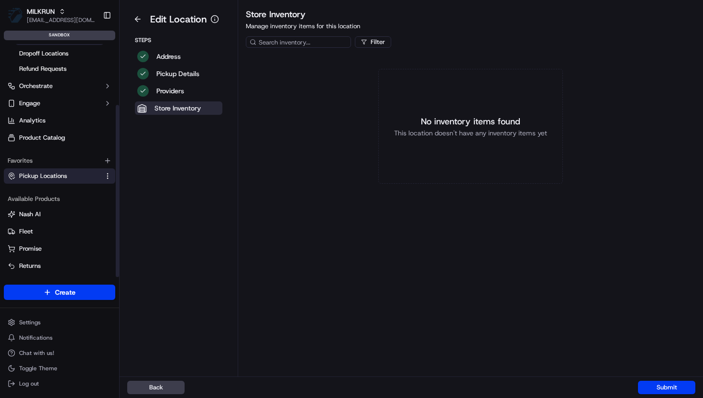
click at [49, 173] on span "Pickup Locations" at bounding box center [43, 176] width 48 height 9
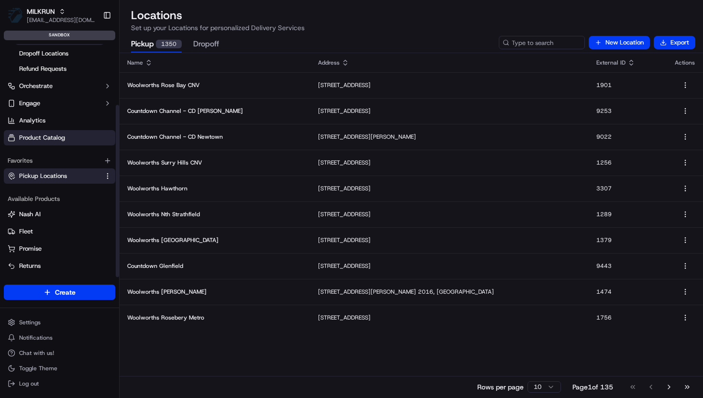
click at [48, 137] on span "Product Catalog" at bounding box center [42, 137] width 46 height 9
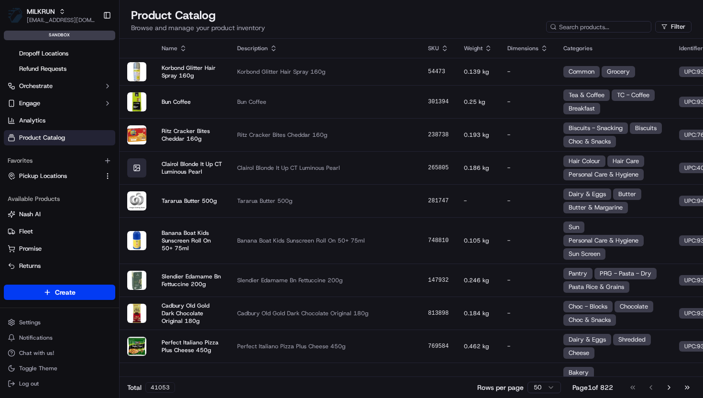
click at [323, 42] on th "Description" at bounding box center [324, 48] width 191 height 19
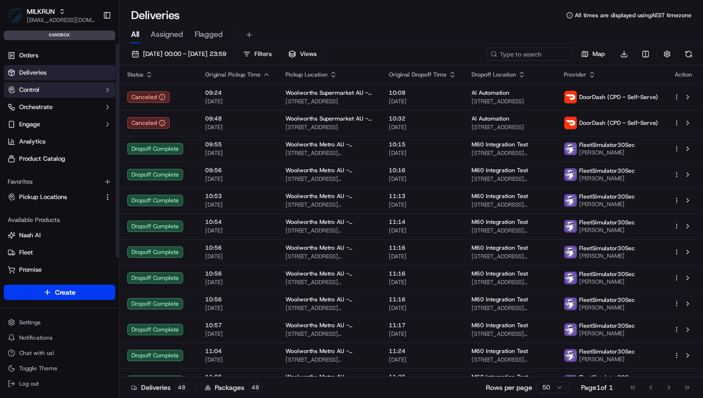
click at [53, 91] on button "Control" at bounding box center [59, 89] width 111 height 15
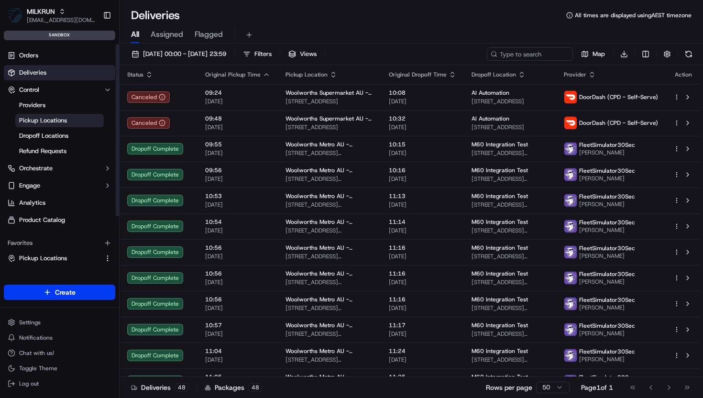
click at [45, 126] on link "Pickup Locations" at bounding box center [59, 120] width 88 height 13
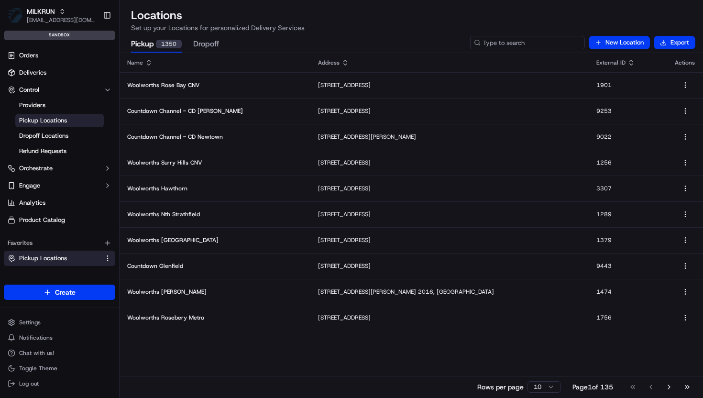
click at [523, 42] on input at bounding box center [527, 42] width 115 height 13
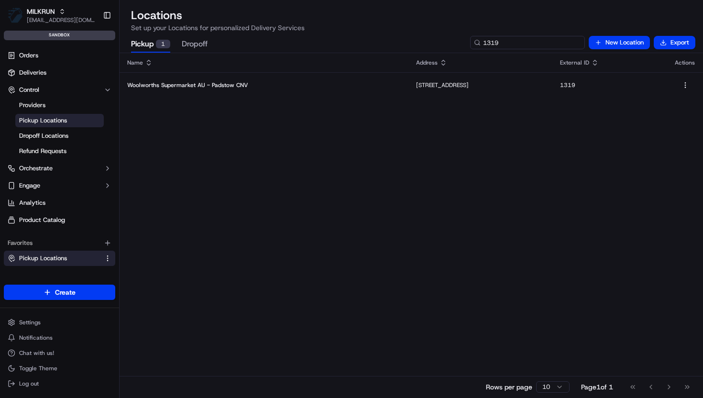
type input "1319"
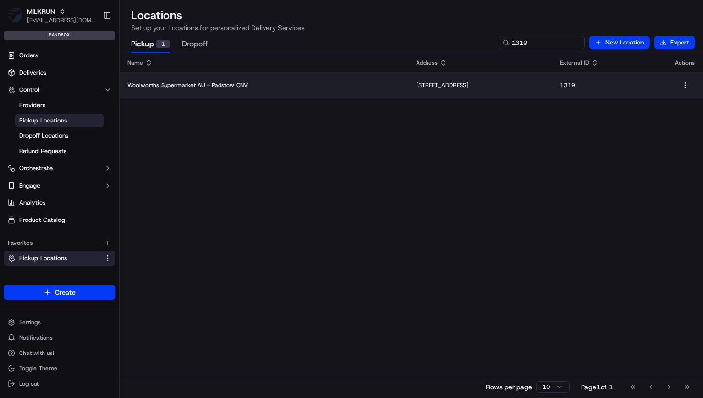
click at [422, 89] on td "[STREET_ADDRESS]" at bounding box center [480, 85] width 144 height 26
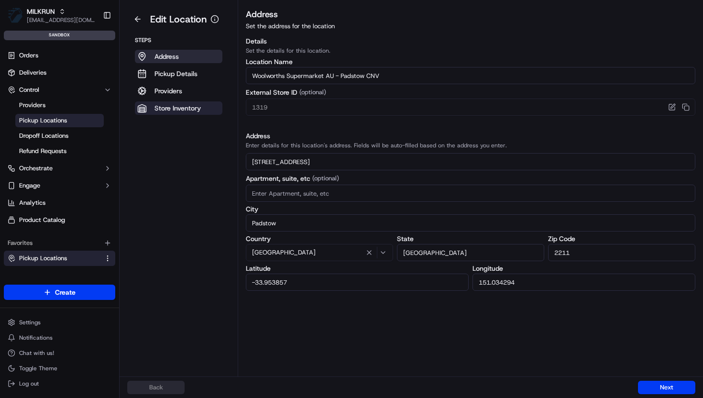
click at [194, 107] on p "Store Inventory" at bounding box center [177, 108] width 46 height 10
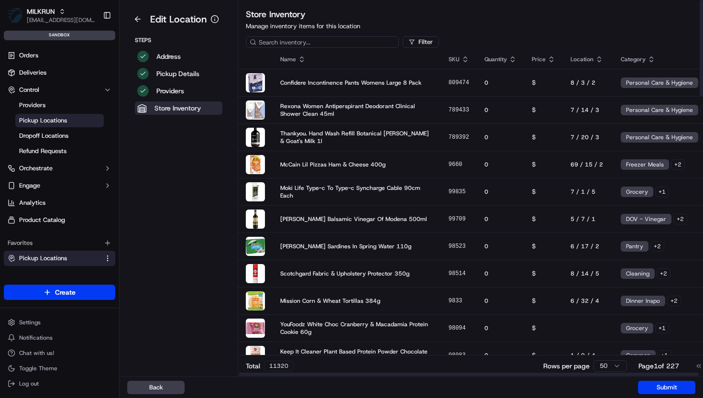
click at [338, 45] on input at bounding box center [322, 41] width 153 height 11
paste input "97217"
type input "97217"
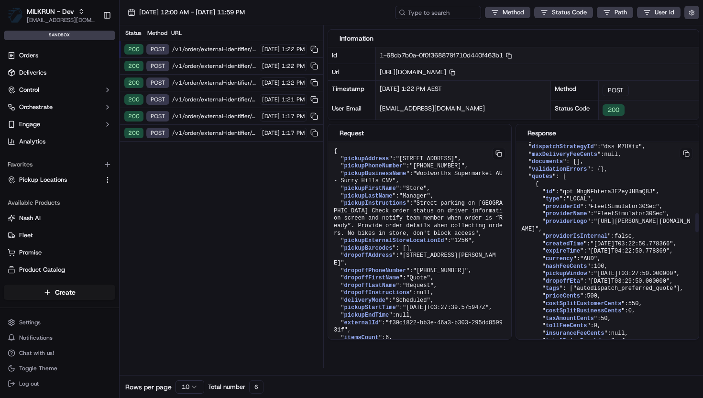
scroll to position [859, 0]
